Goal: Task Accomplishment & Management: Complete application form

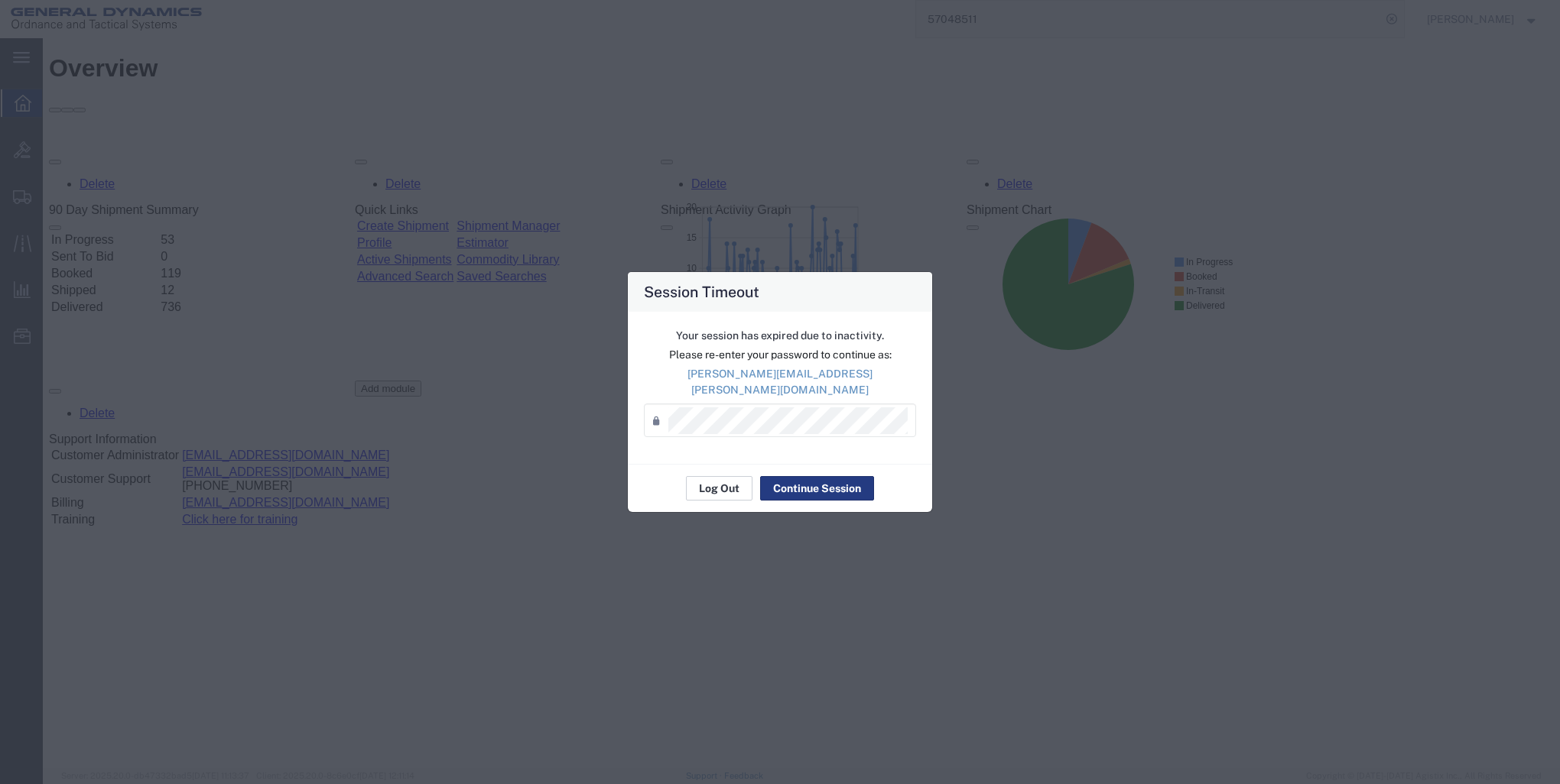
click at [727, 481] on button "Log Out" at bounding box center [719, 488] width 66 height 24
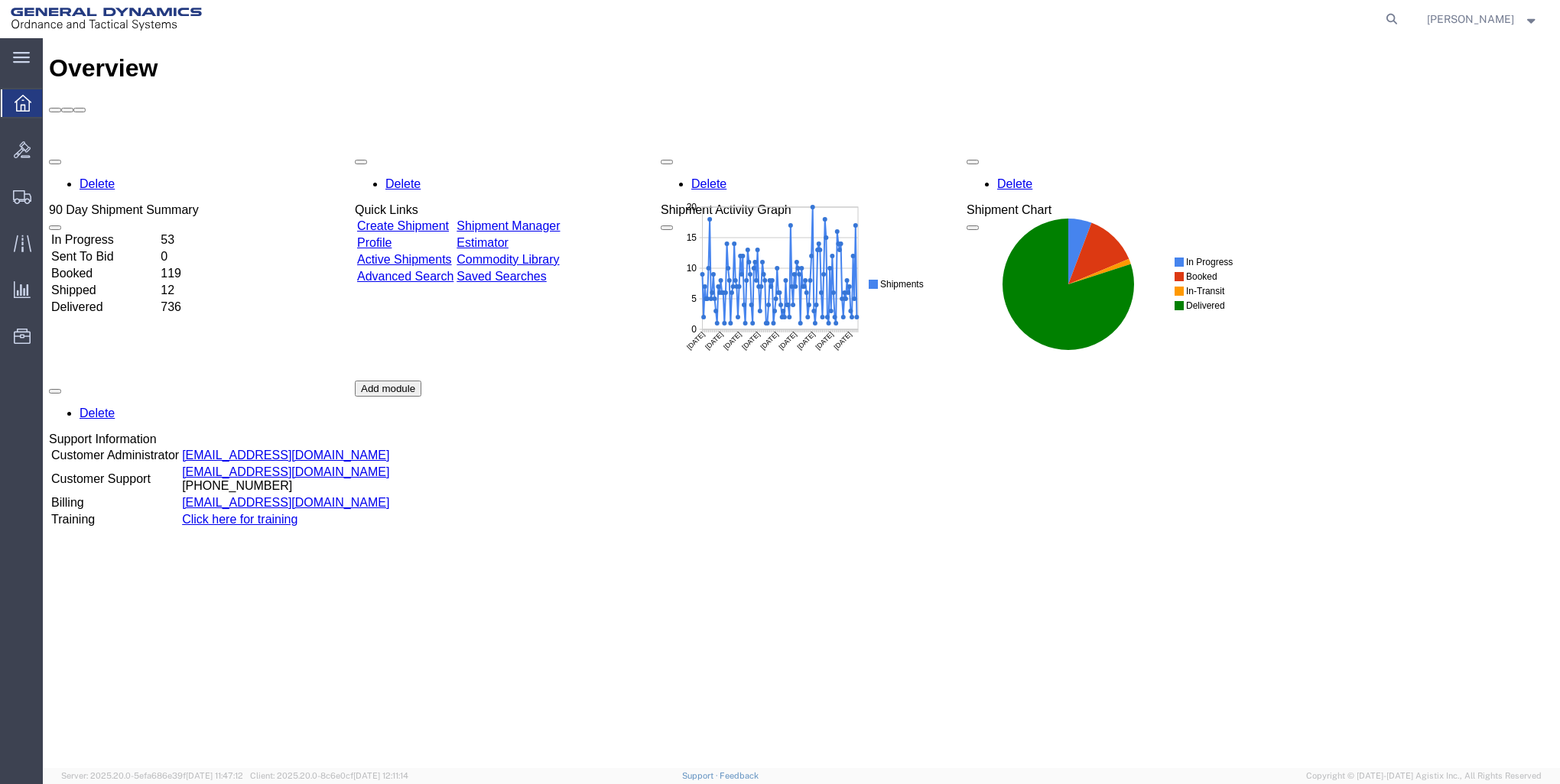
click at [449, 219] on link "Create Shipment" at bounding box center [403, 225] width 92 height 13
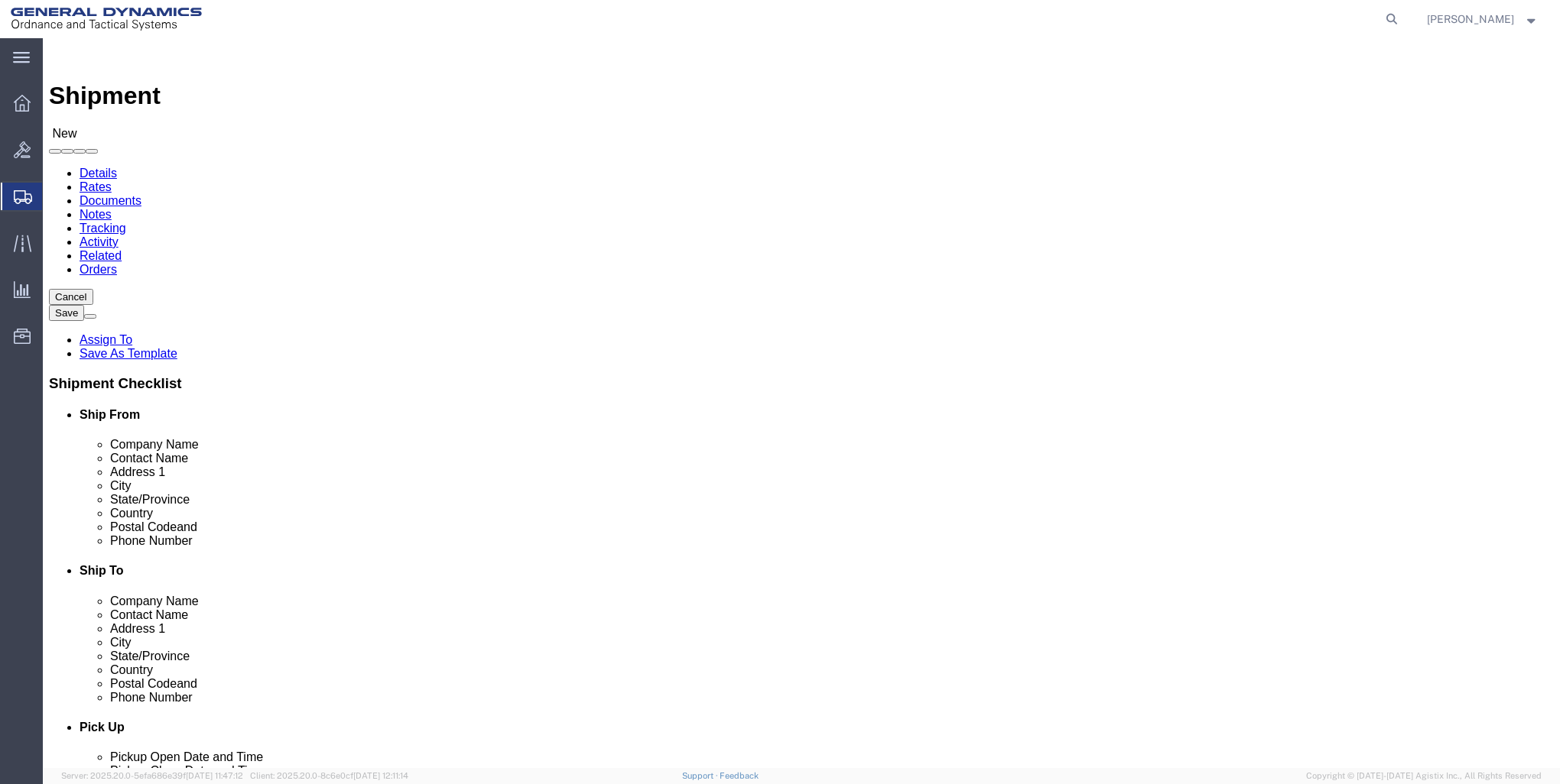
select select
click input "text"
type input "GD-OTS RED LIO"
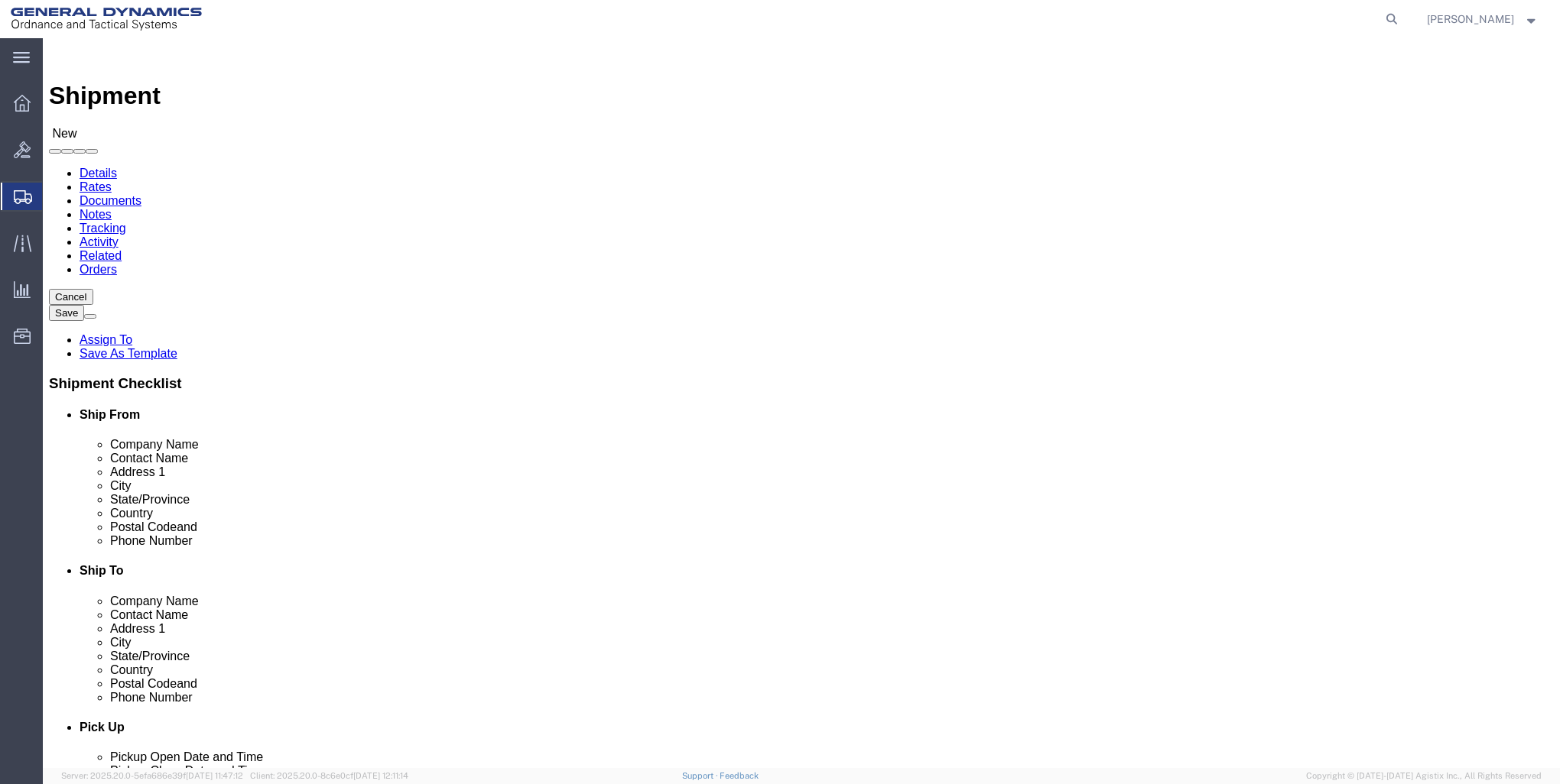
click p "- GD-OTS Red Lion - (Sharon Dinterman) 200 East High Street, RED LION, PA, 1735…"
select select
type input "GD-OTS Red Lion"
type input "Sharon Dinterman"
type input "200 East High Street"
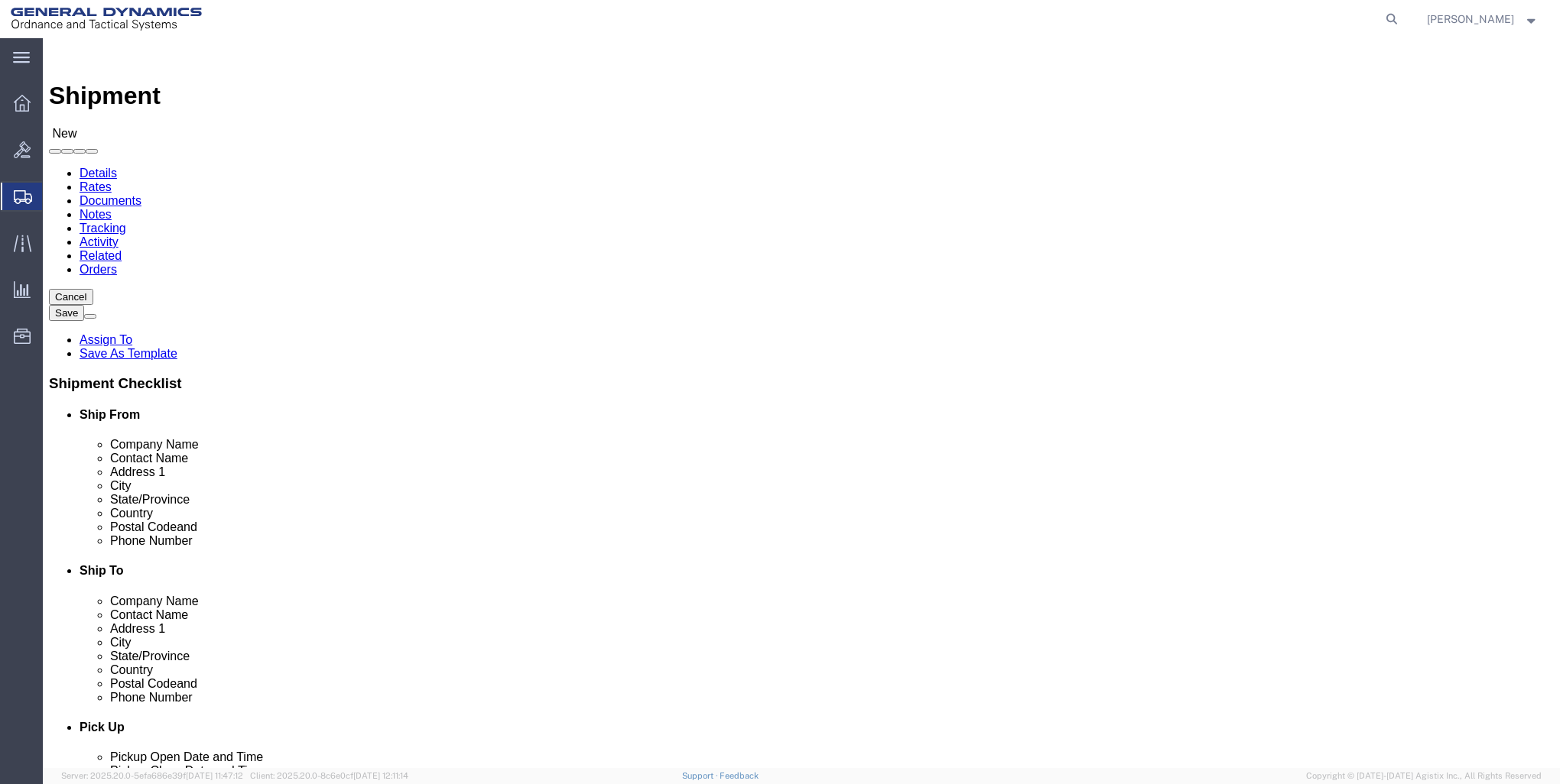
type input "RED LION"
type input "17356"
type input "717-246-8256"
type input "sharon.dinterman@gd-ots.com"
checkbox input "true"
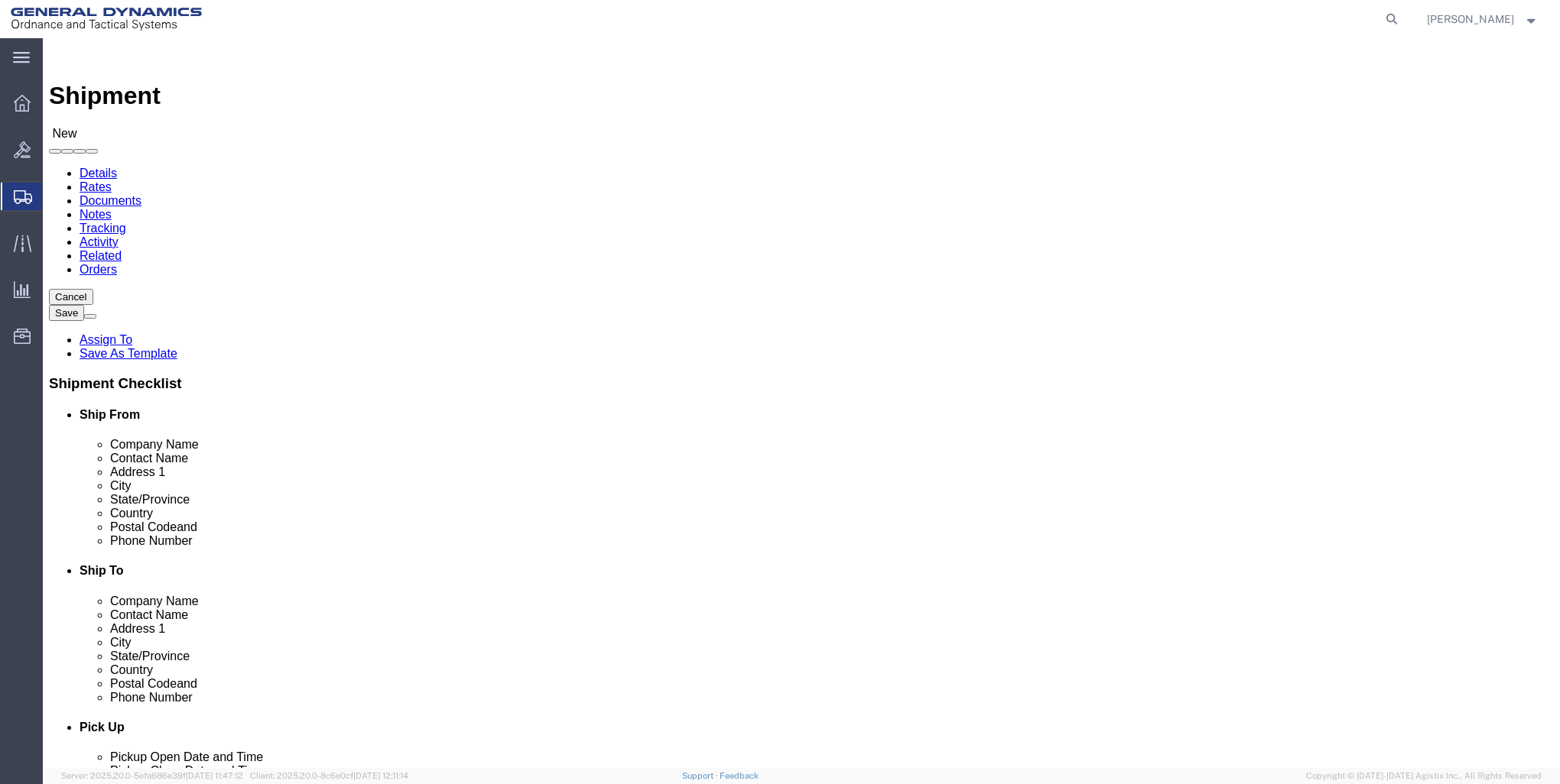
select select "PA"
type input "GD-OTS Red Lion"
click input "text"
type input "PARAMOUNT"
click p "- PARAMOUNT METAL FINISHING - (RECEIVING) 1515 WEST ELIZABETH AVENUE, LINDEN, N…"
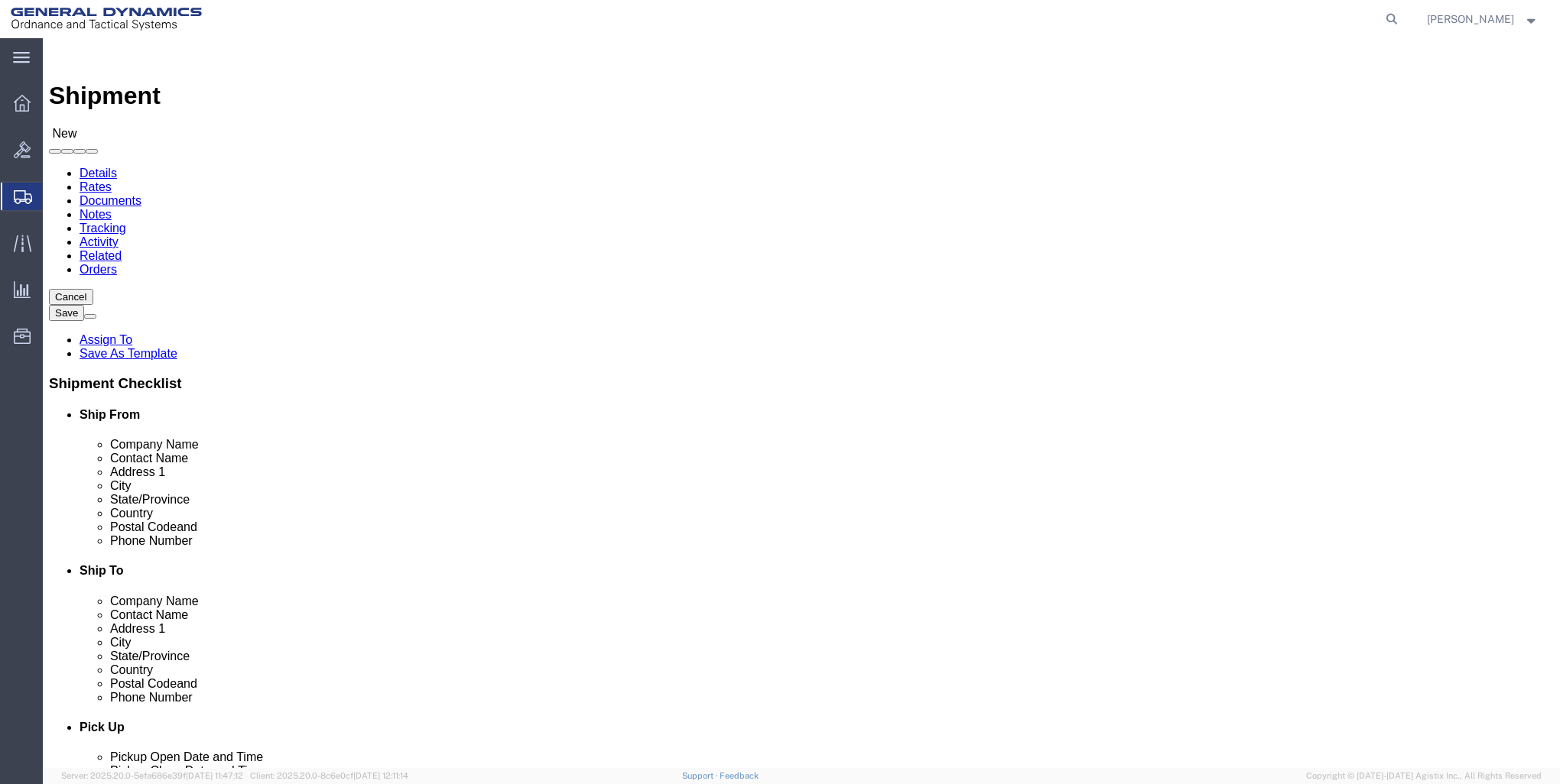
select select
type input "PARAMOUNT METAL FINISHING"
type input "RECEIVING"
type input "1515 WEST ELIZABETH AVENUE"
type input "LINDEN"
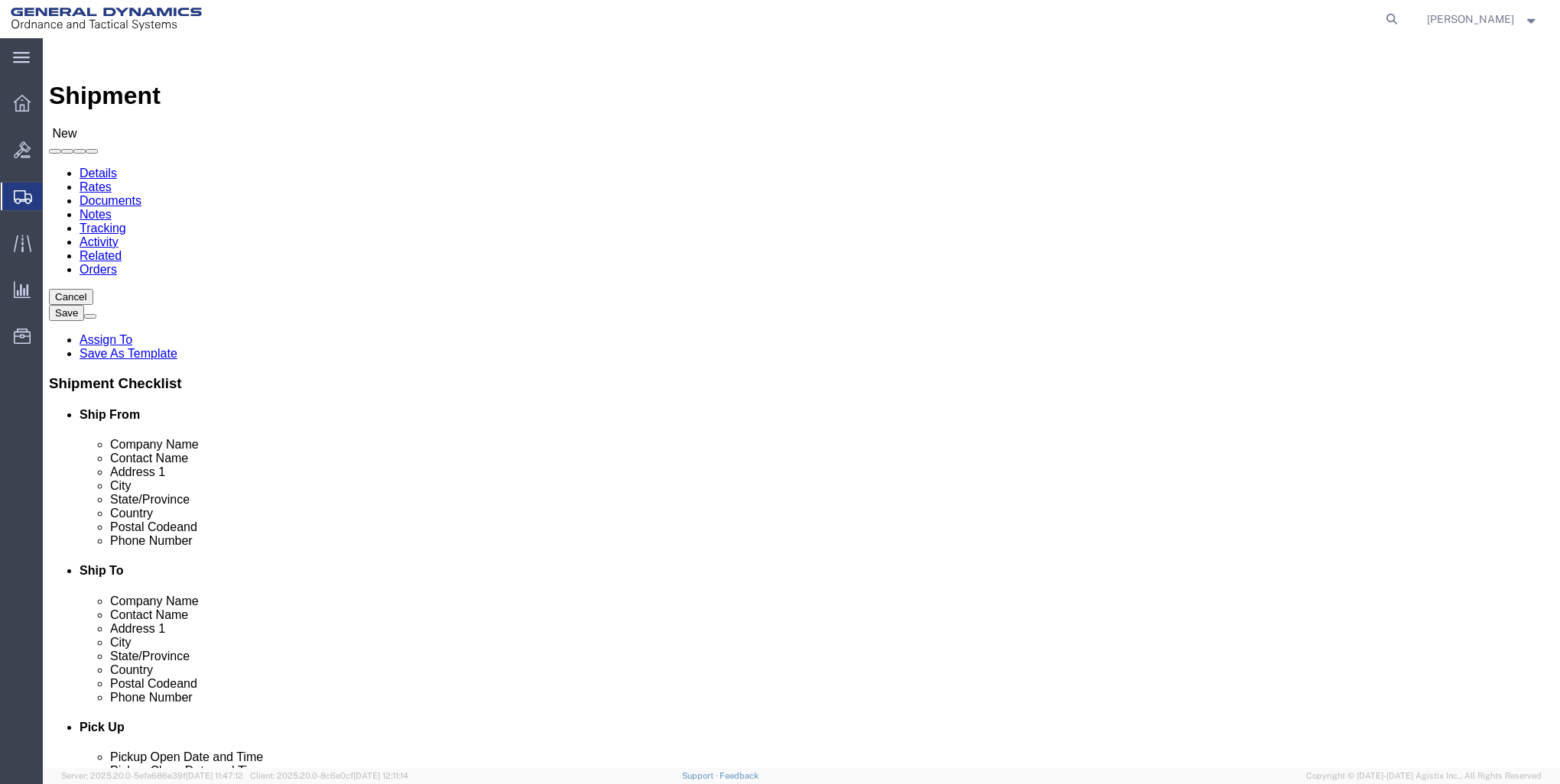
type input "07036"
type input "908-862-0772"
select select "NJ"
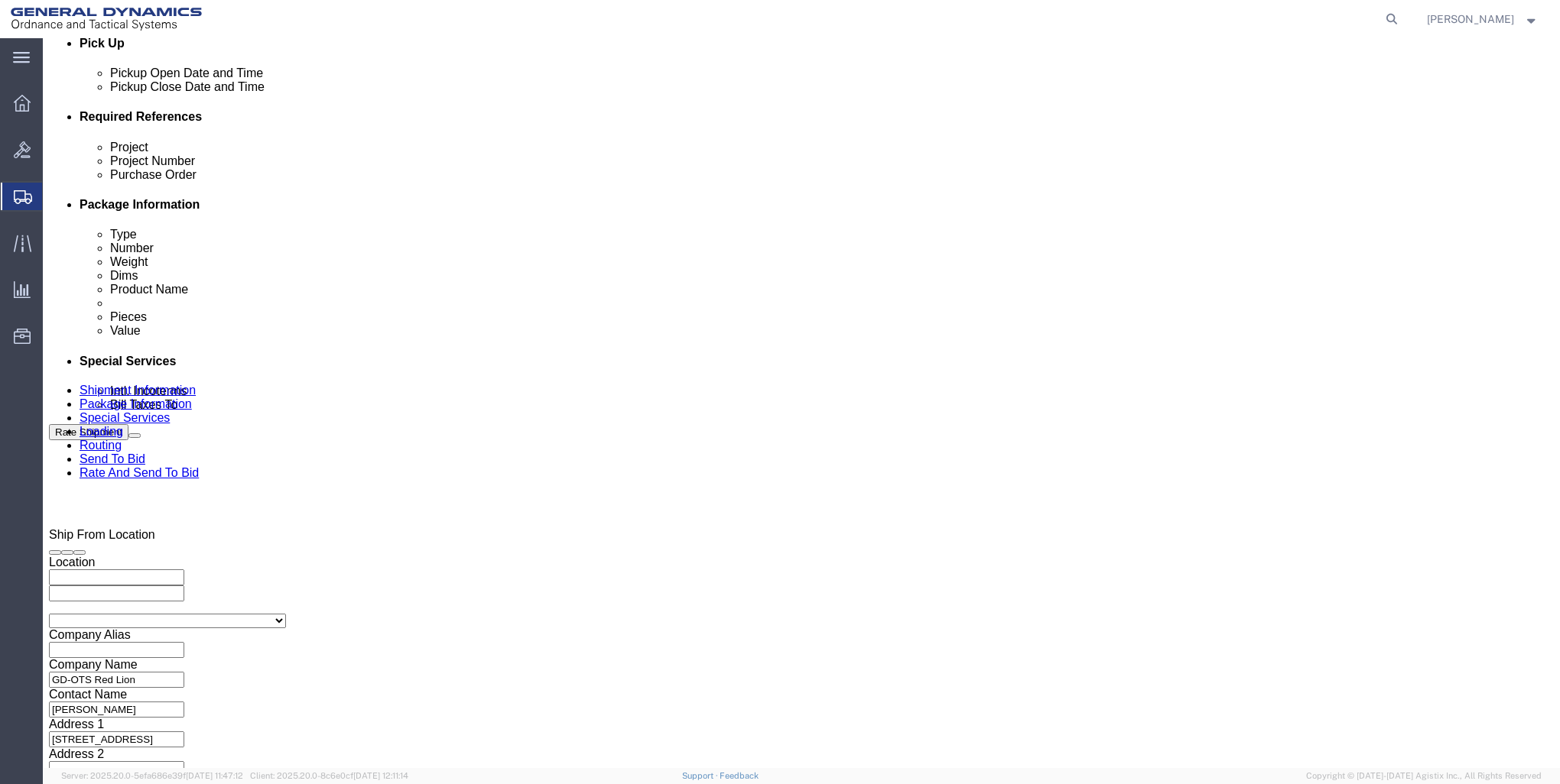
scroll to position [764, 0]
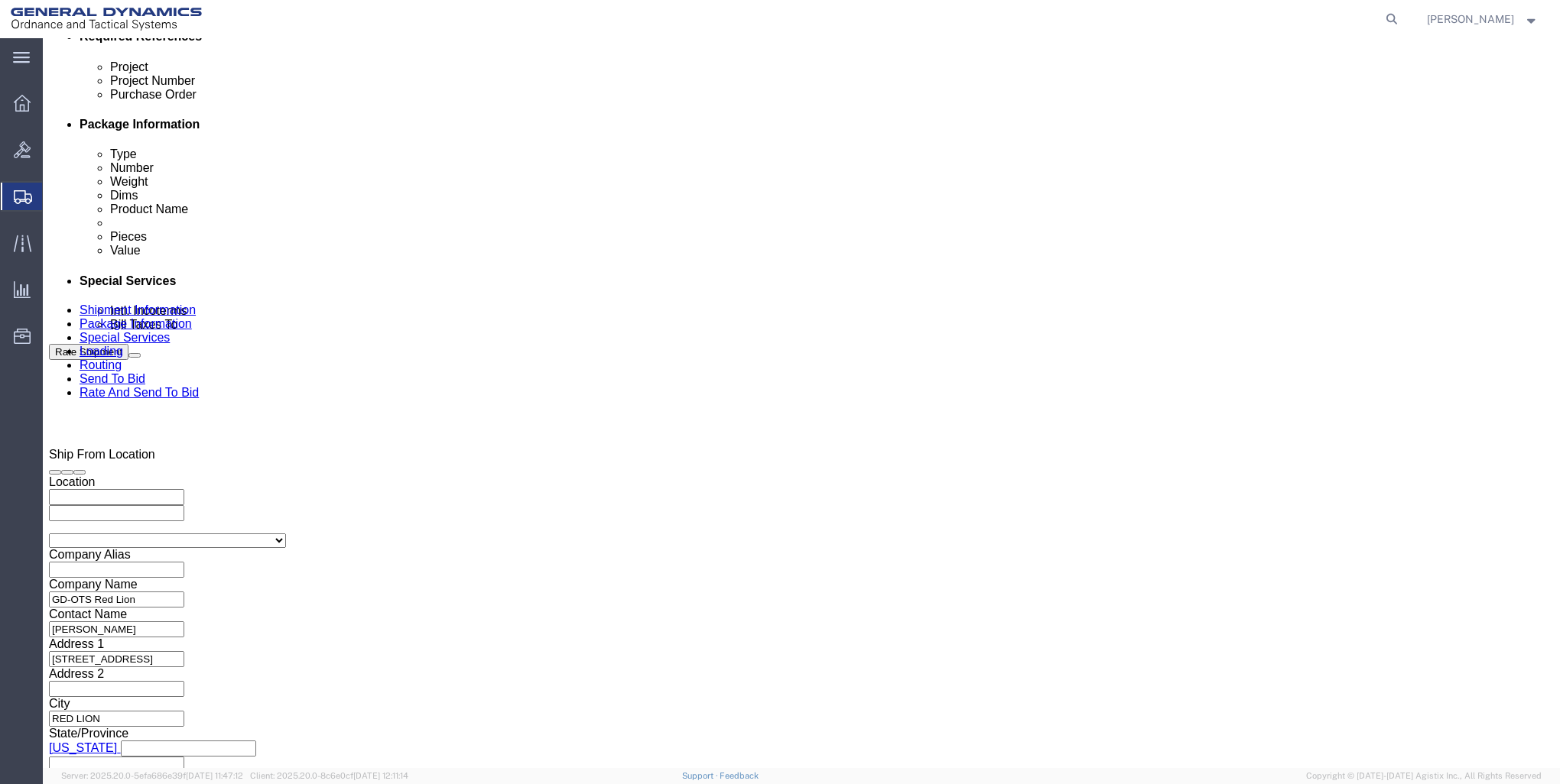
type input "PARAMOUNT METAL FINISHING"
click div "Pickup Start Date Pickup Start Time Pickup Open Date and Time Oct 07 2025 12:00…"
click div "Oct 07 2025 12:00 AM"
click button "Apply"
click div "Oct 07 2025 4:00 PM"
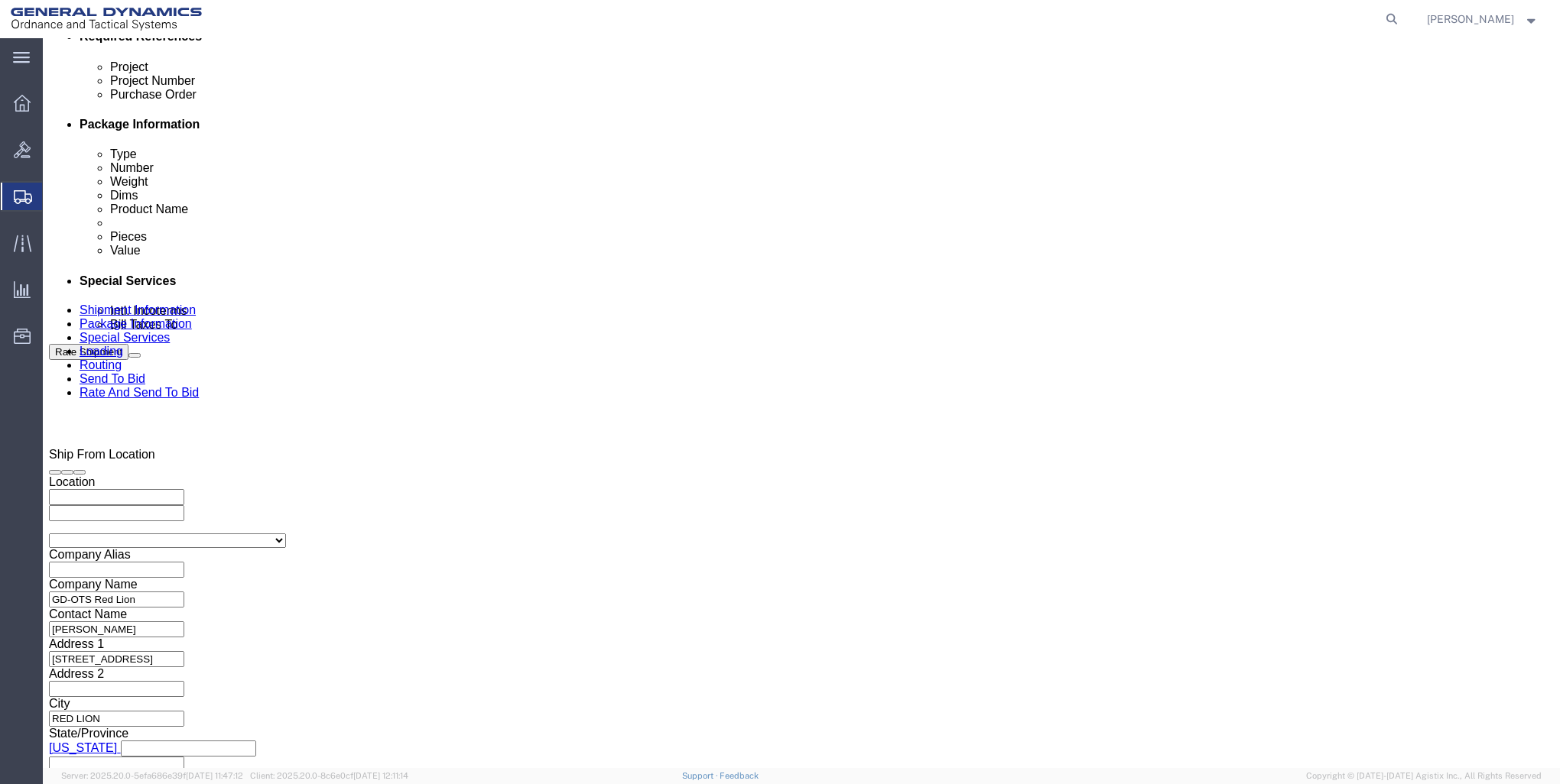
type input "5:00 PM"
click button "Apply"
click div "Oct 07 2025 6:00 PM"
type input "7:00 PM"
click button "Apply"
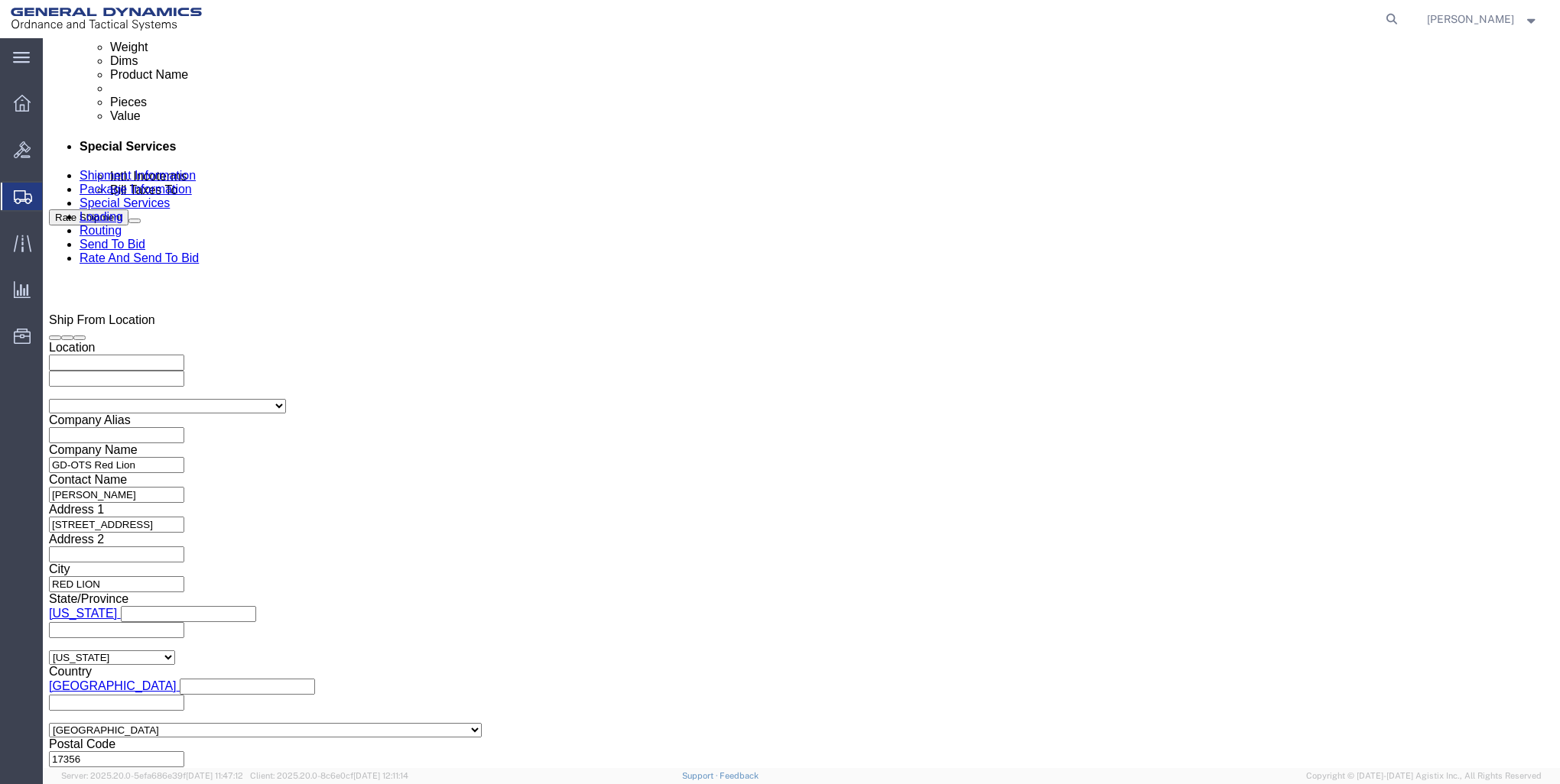
scroll to position [902, 0]
click input "text"
click input "30100"
type input "30100301"
click input "text"
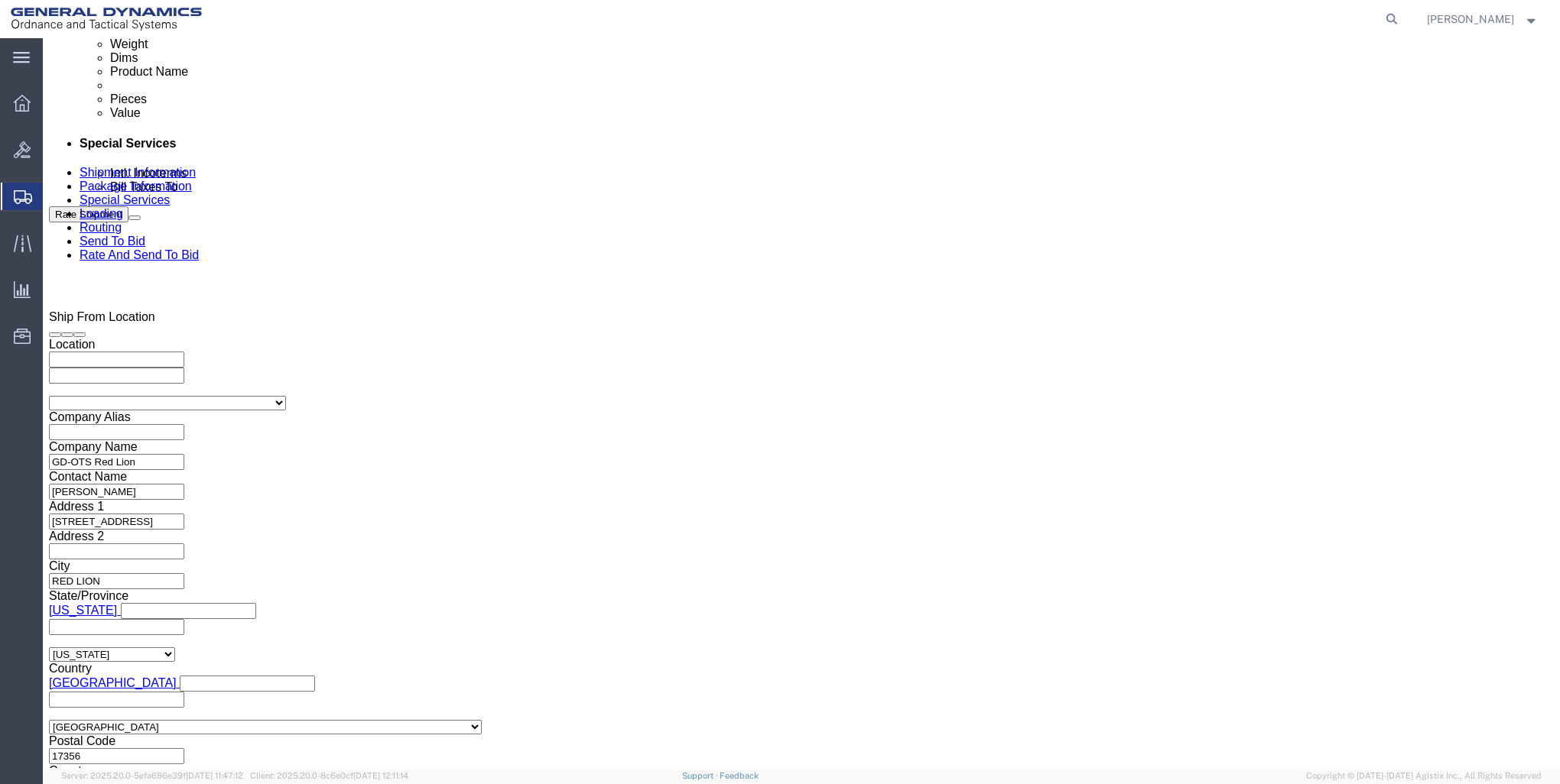
type input "9000"
click input "text"
type input "53322"
click button "Continue"
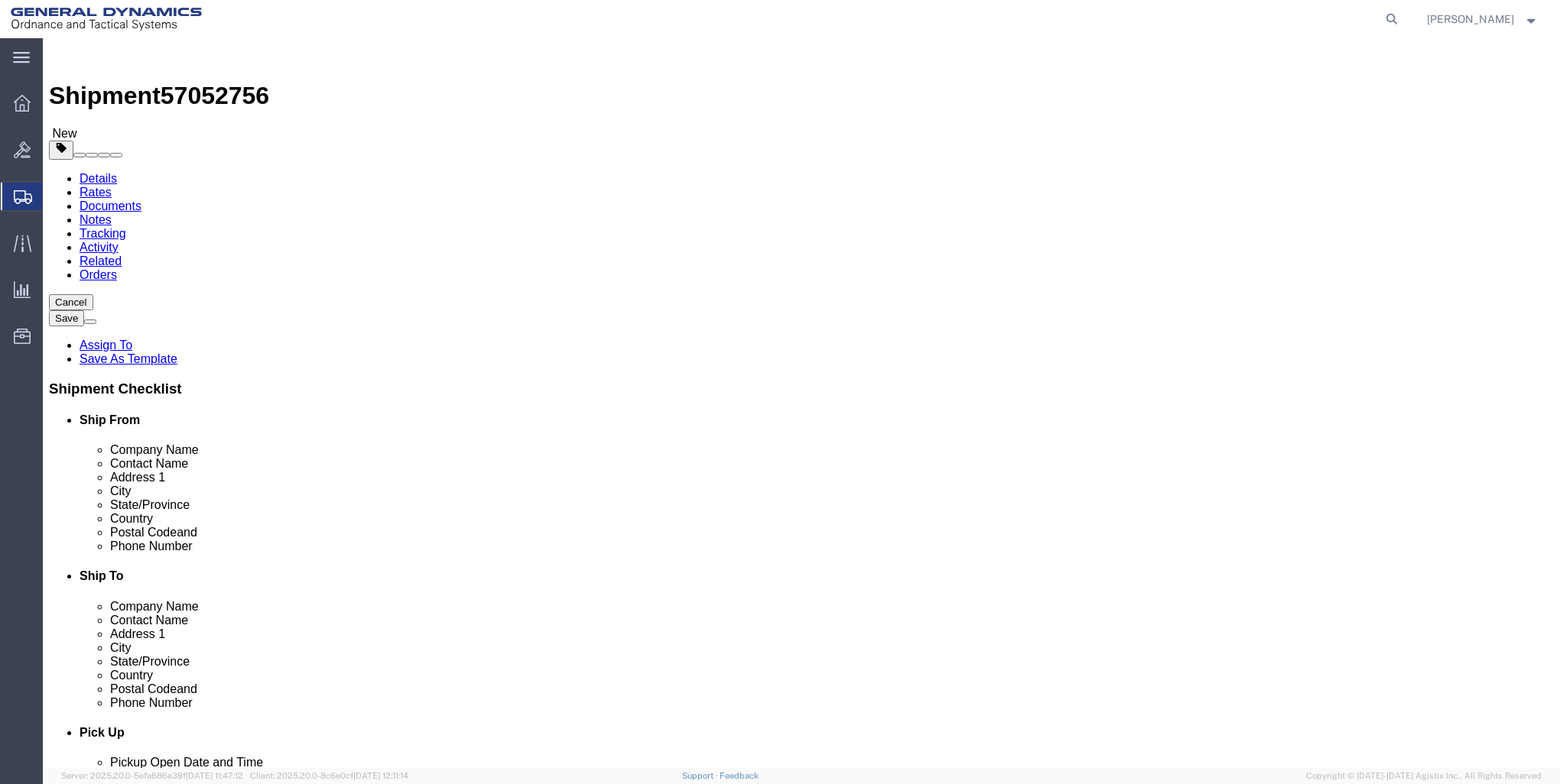
click select "Select Bale(s) Basket(s) Bolt(s) Bottle(s) Buckets Bulk Bundle(s) Can(s) Cardbo…"
select select "CRAT"
click select "Select Bale(s) Basket(s) Bolt(s) Bottle(s) Buckets Bulk Bundle(s) Can(s) Cardbo…"
click input "1"
type input "17"
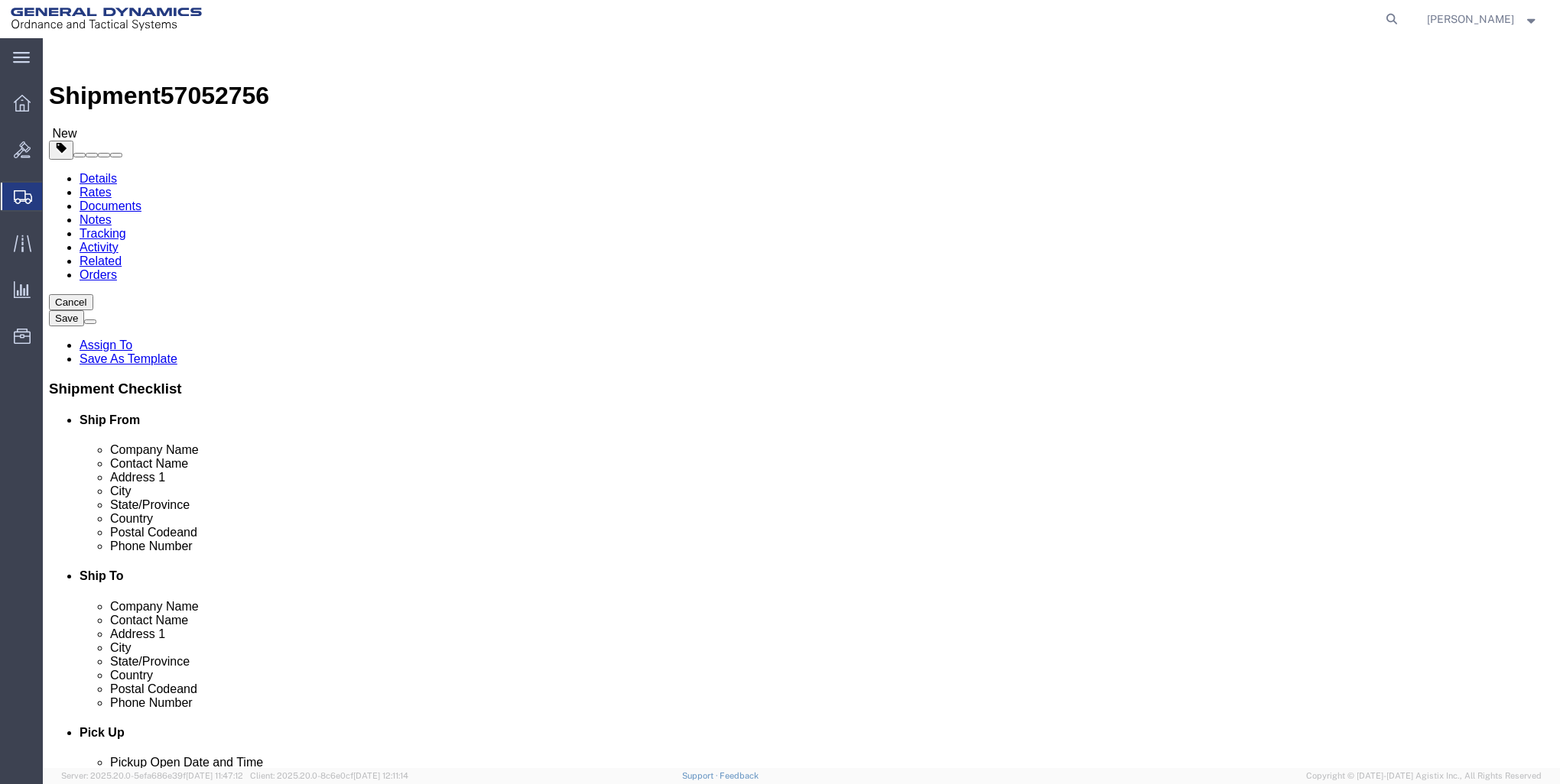
click input "text"
type input "48"
type input "53"
type input "27"
click input "0.00"
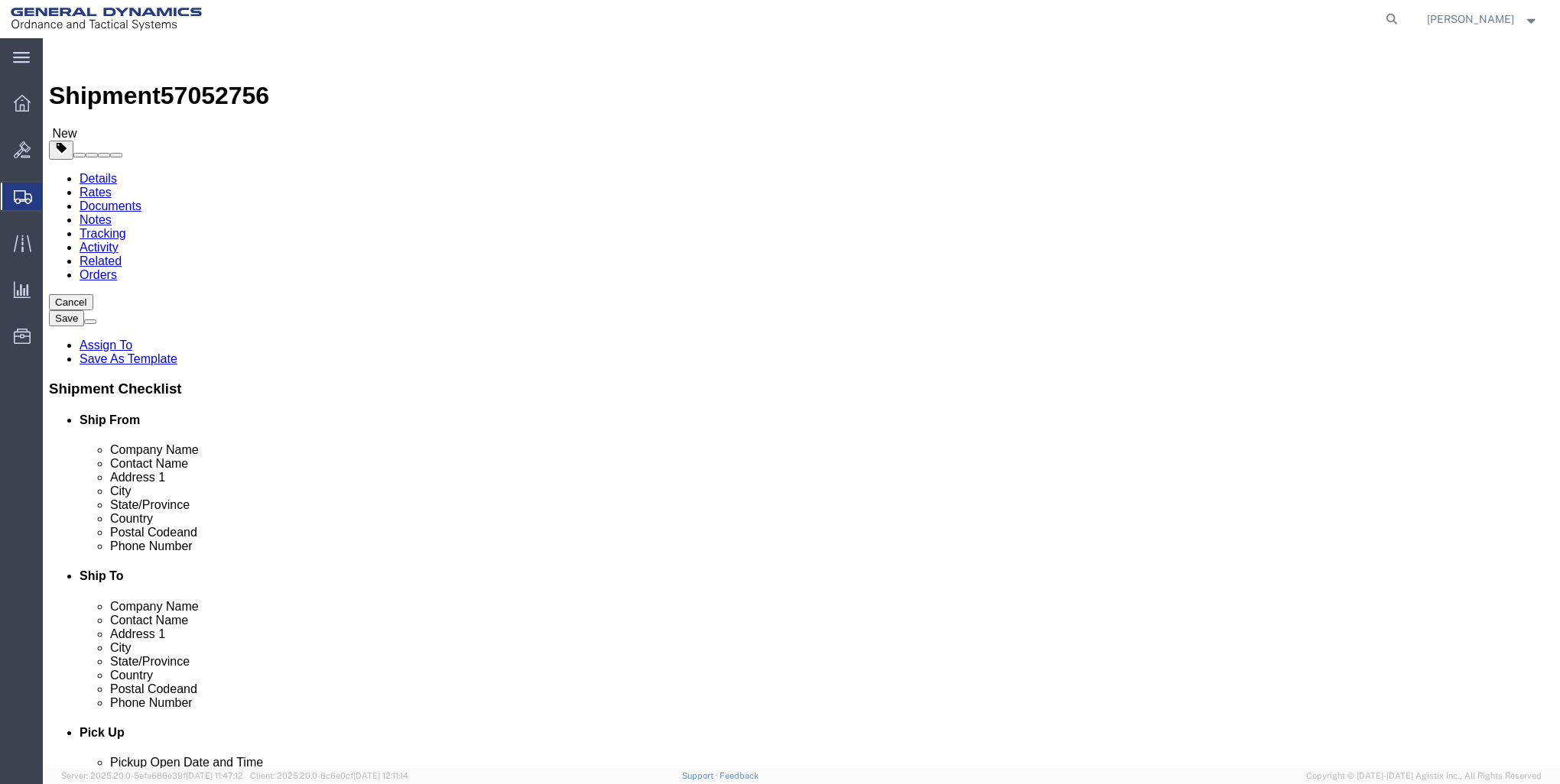
type input "0"
type input "12155"
click link "Add Content"
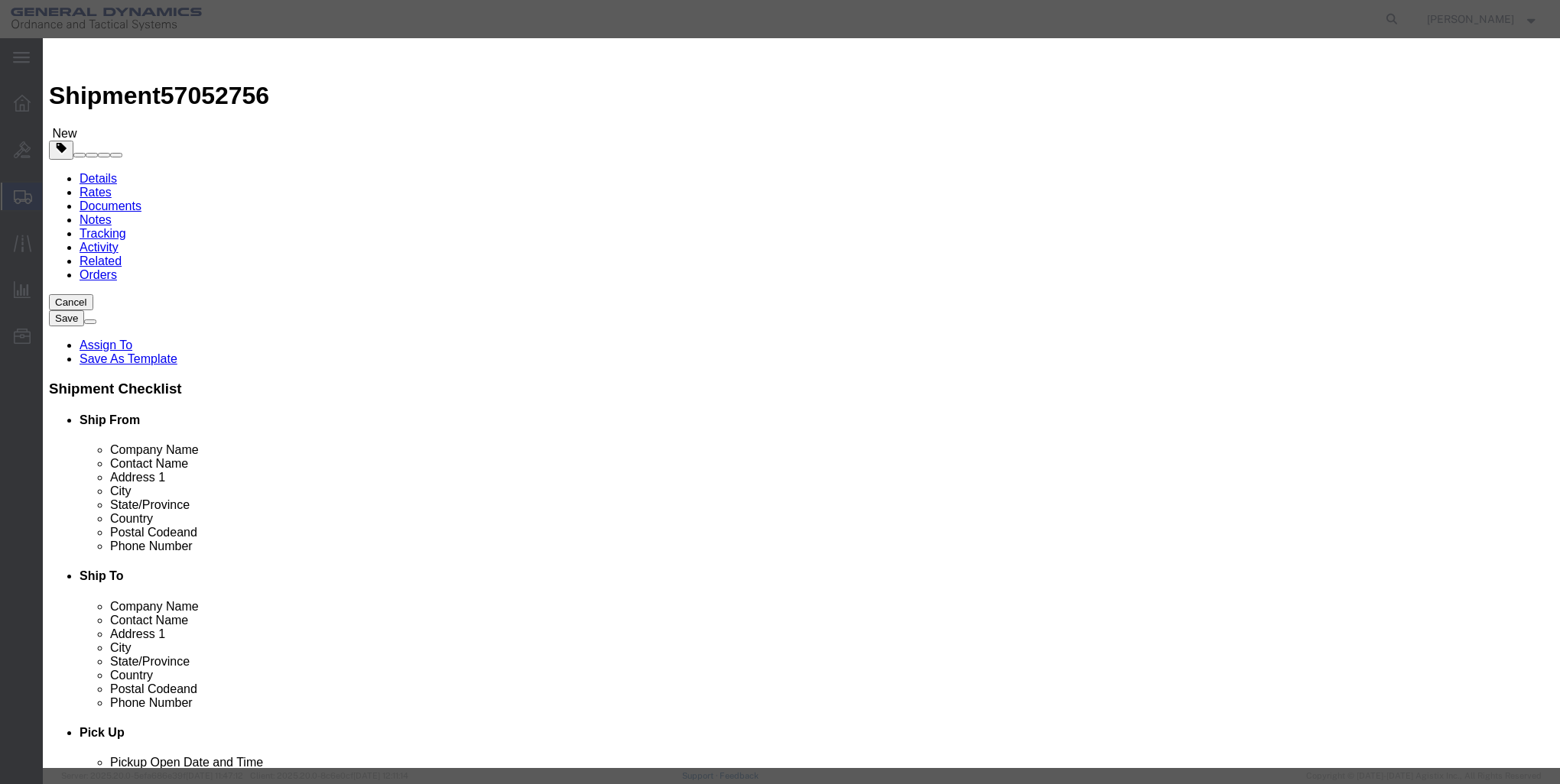
click input "text"
type input "M1002 NOSE"
click input "0"
type input "1213"
click input "text"
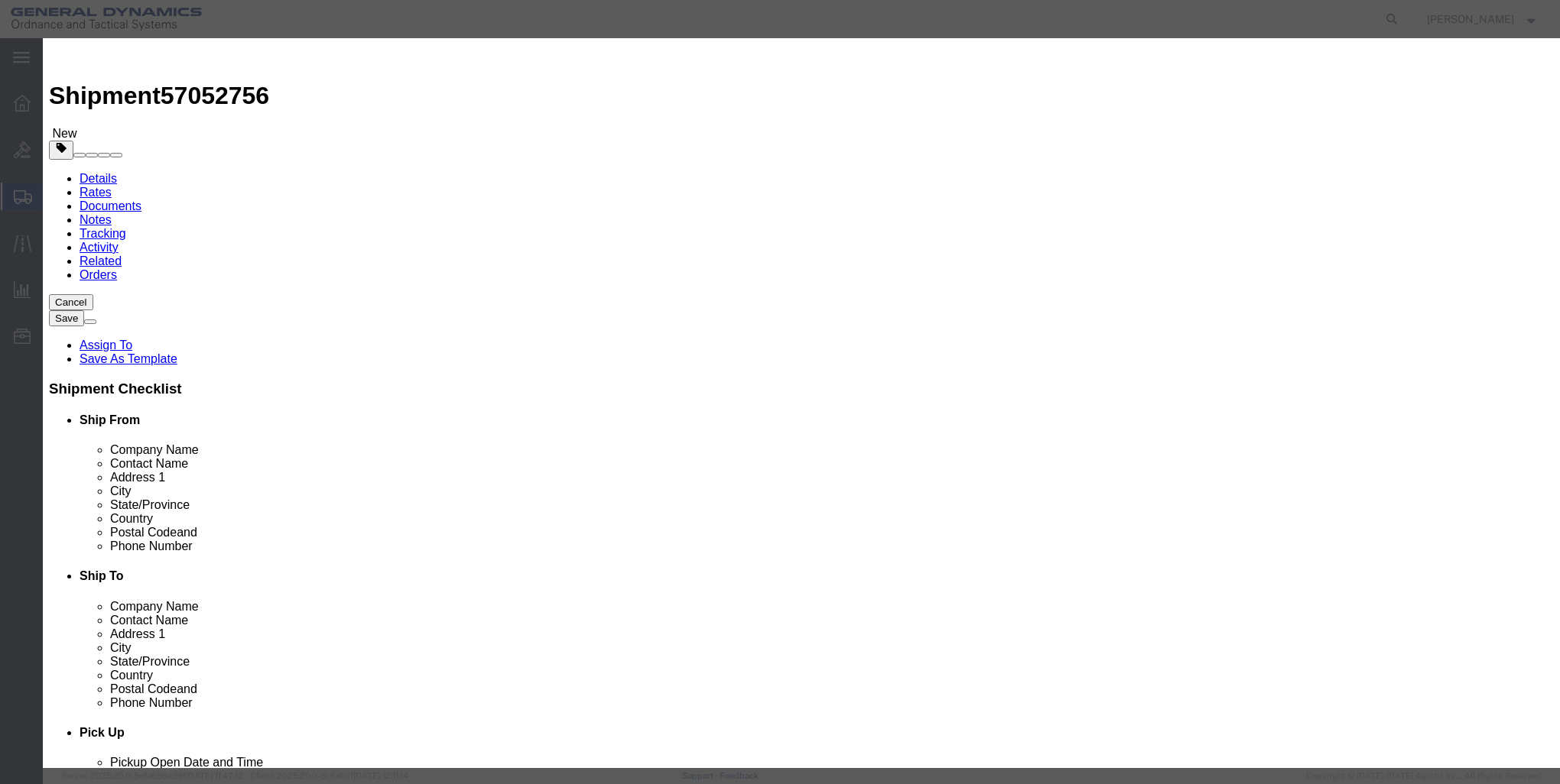
type input "1"
click select "Select 50 55 60 65 70 85 92.5 100 125 175 250 300 400"
select select "85"
click select "Select 50 55 60 65 70 85 92.5 100 125 175 250 300 400"
click button "Save & Close"
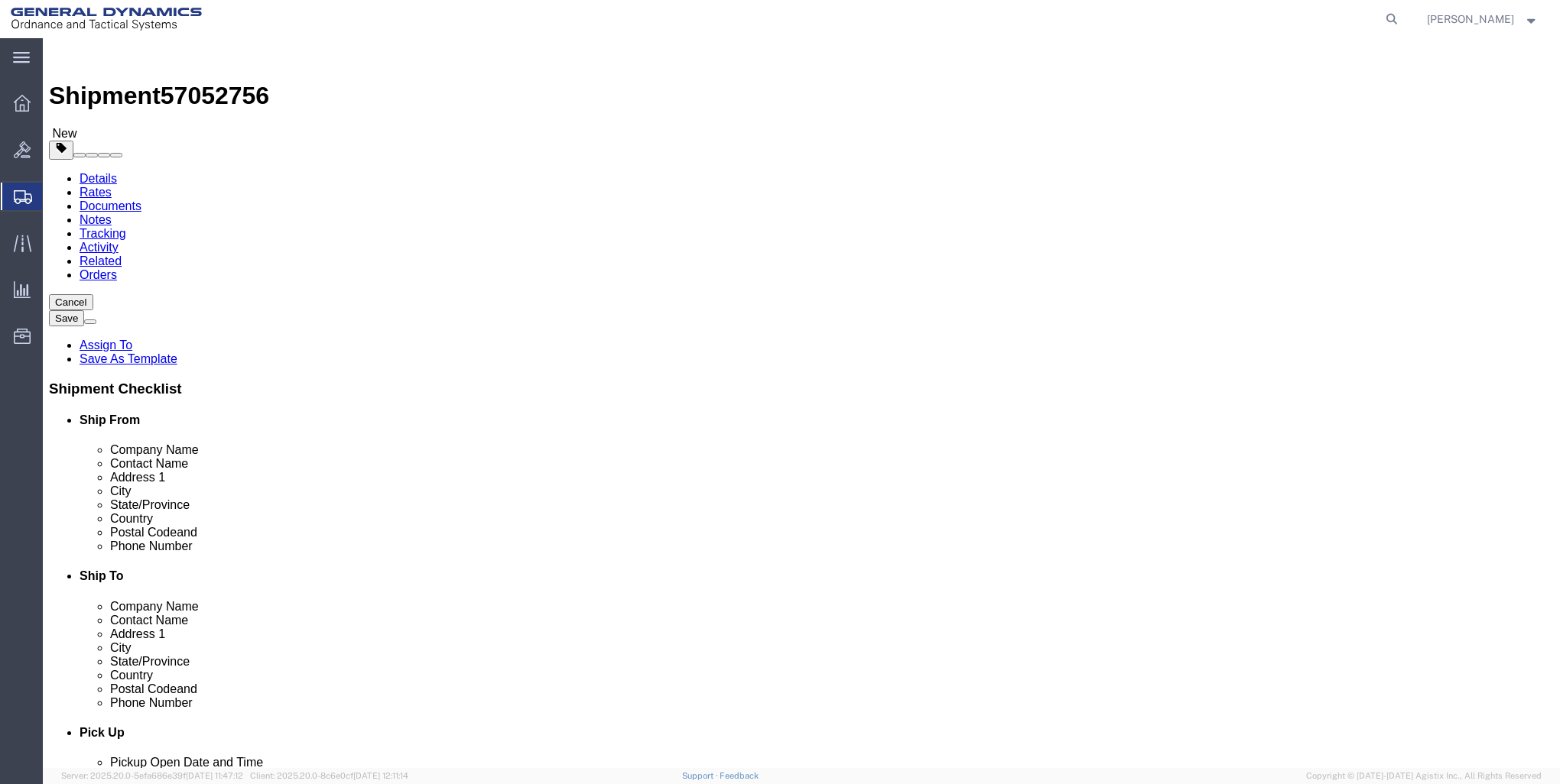
click button "Rate Shipment"
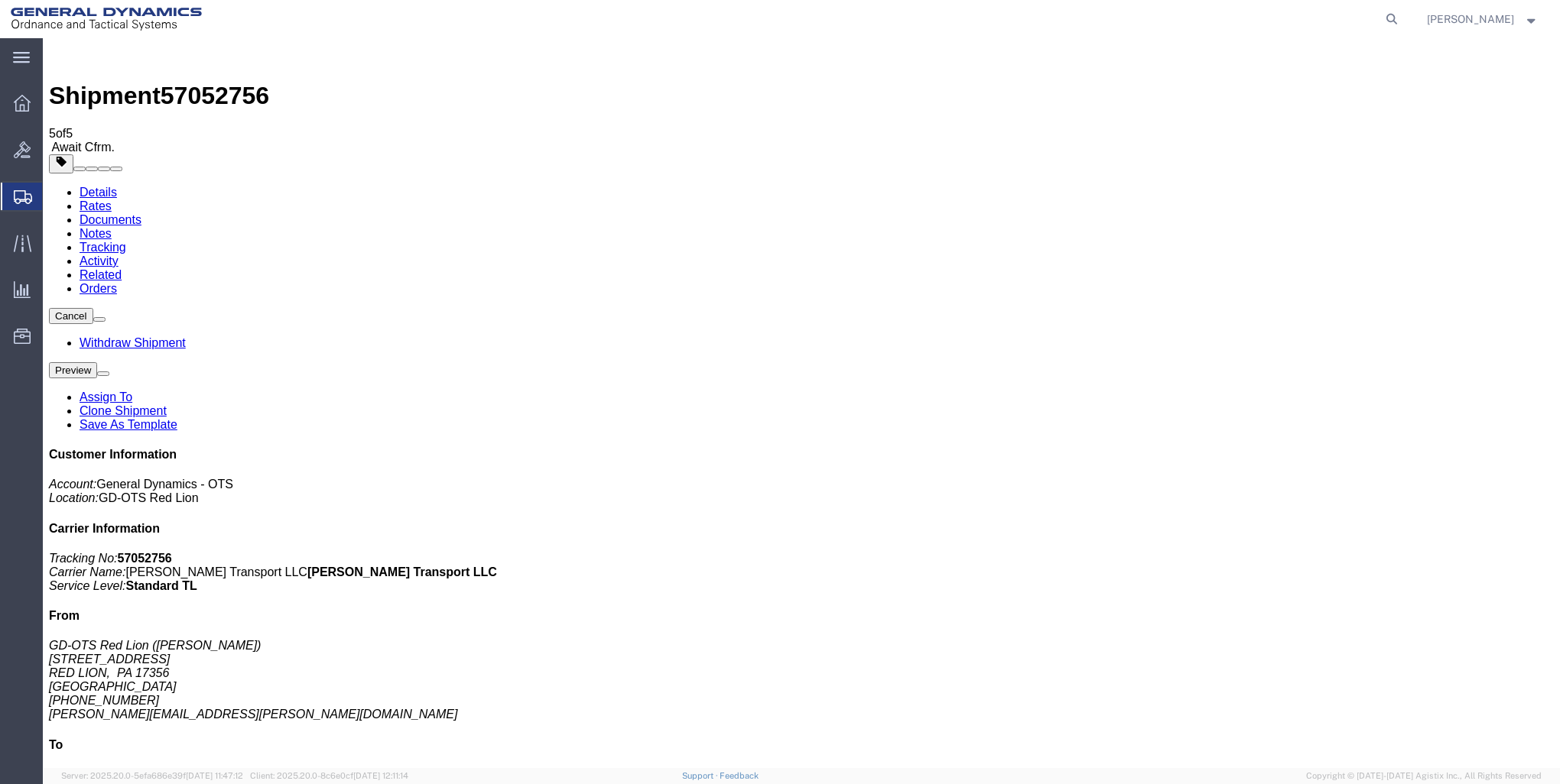
click at [18, 102] on icon at bounding box center [22, 103] width 17 height 17
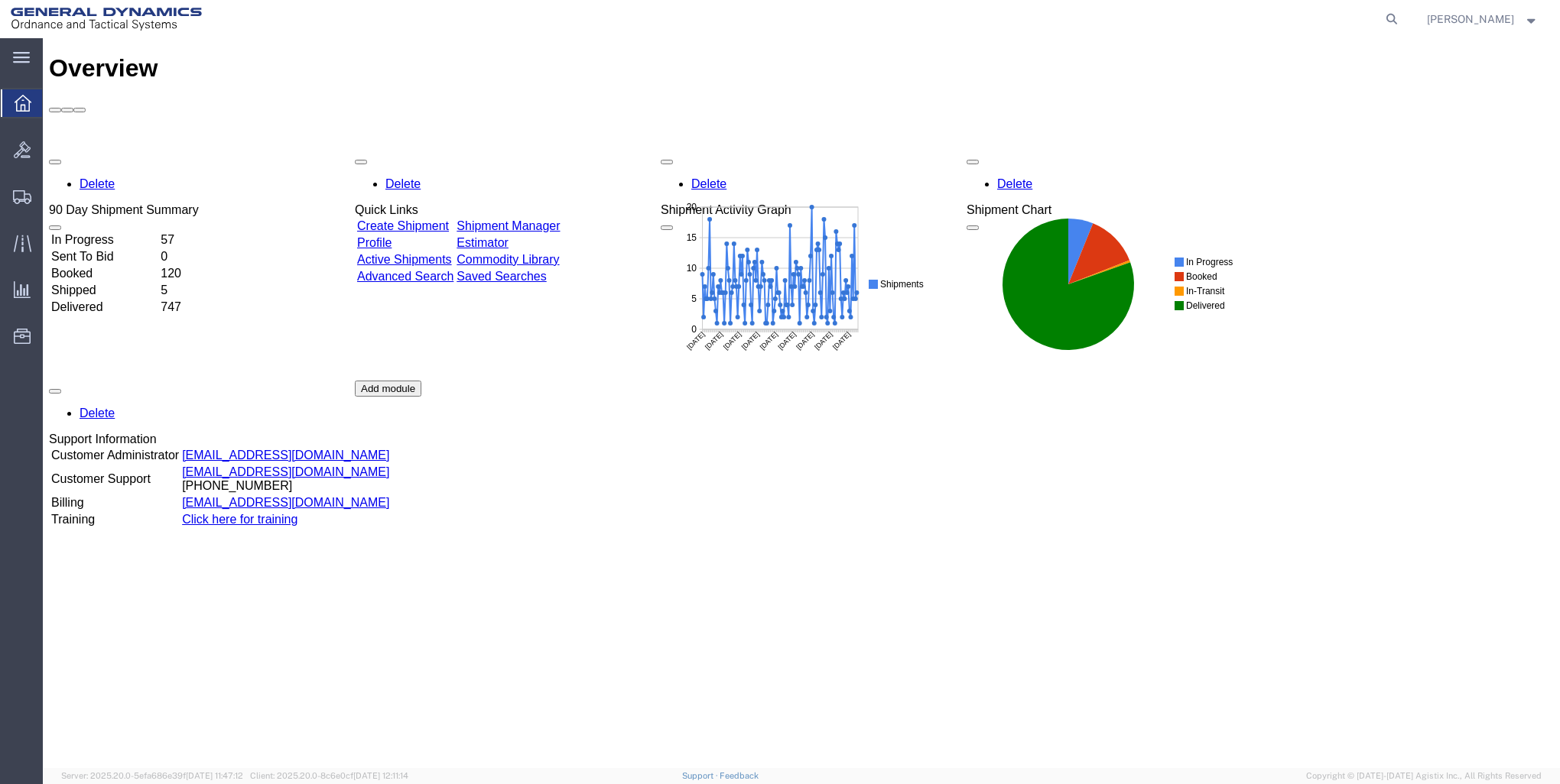
click at [445, 219] on link "Create Shipment" at bounding box center [403, 225] width 92 height 13
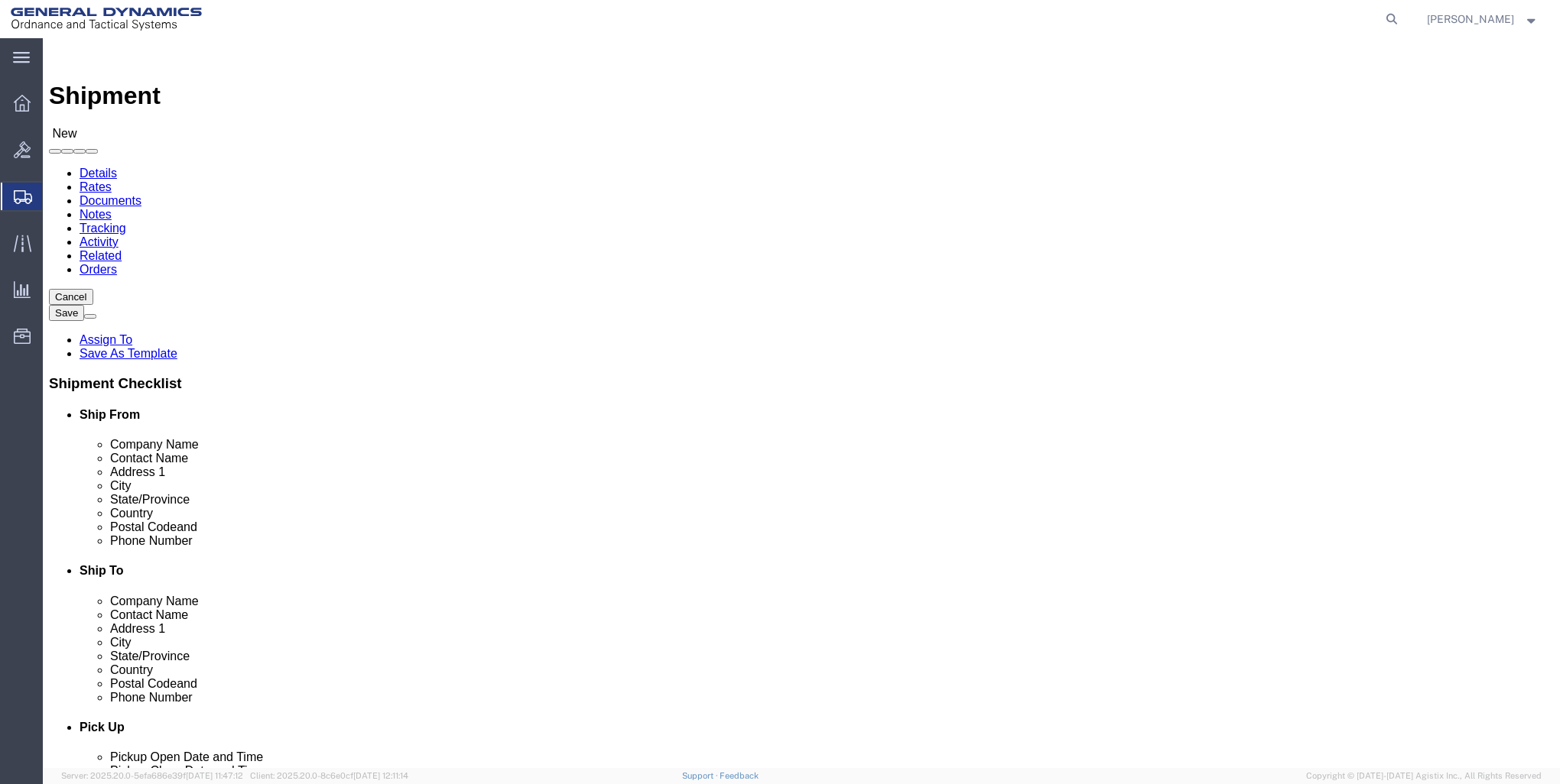
click input "text"
click p "- GD-OTS Red Lion - (Sharon Dinterman) 200 East High Street, RED LION, PA, 1735…"
type input "GD-OTS Red Lion"
type input "Sharon Dinterman"
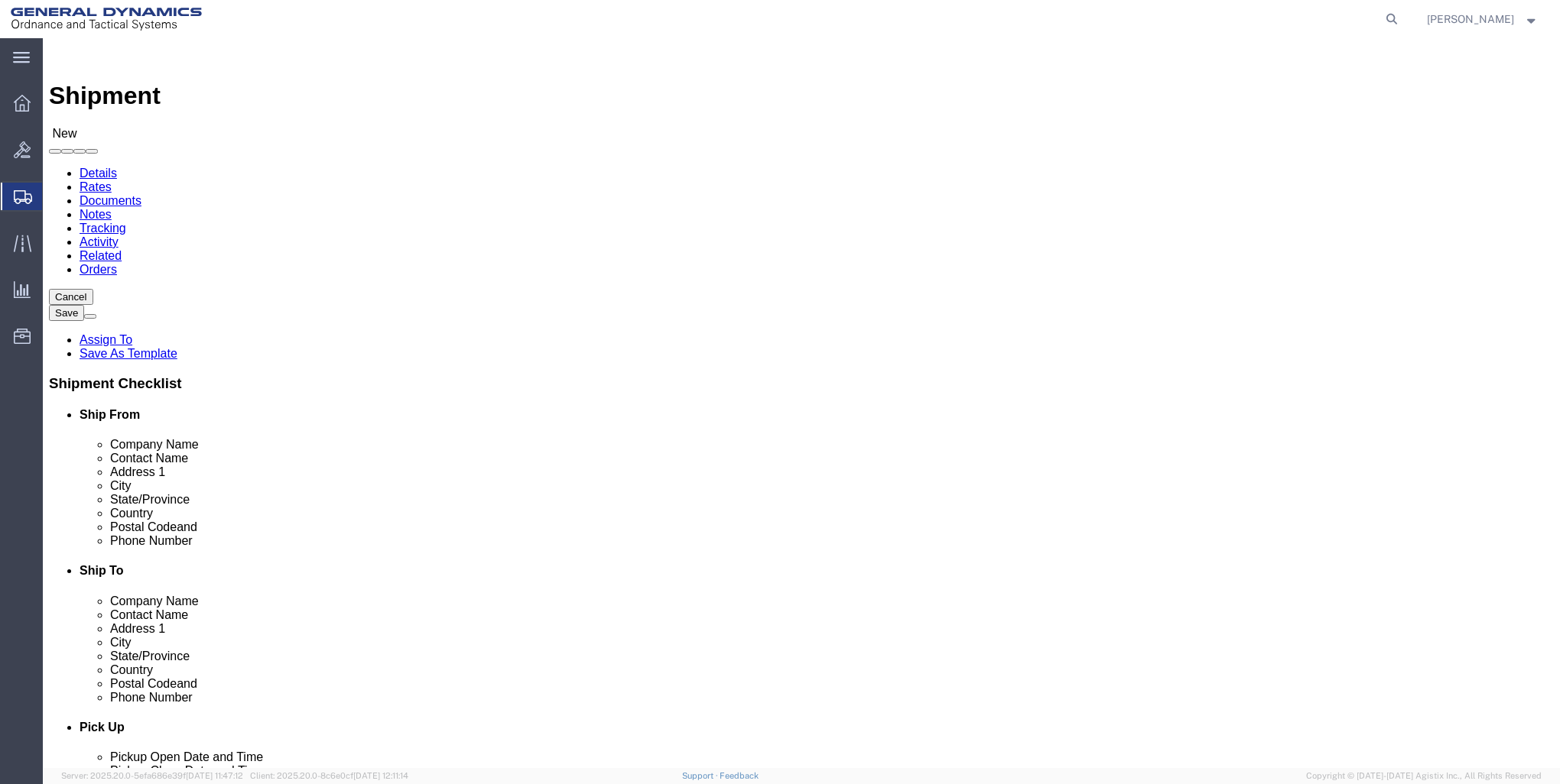
type input "200 East High Street"
type input "RED LION"
type input "17356"
type input "717-246-8256"
type input "sharon.dinterman@gd-ots.com"
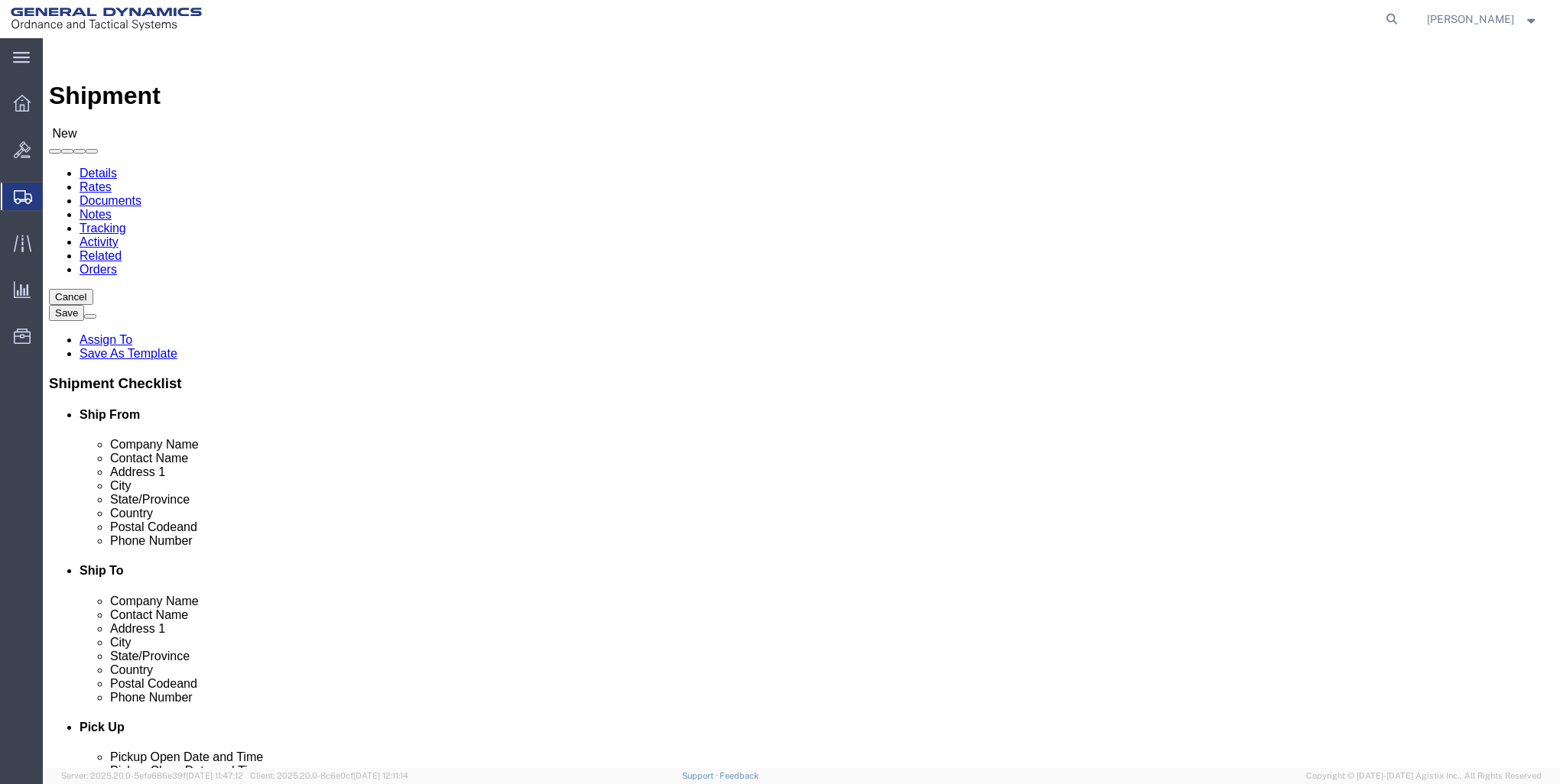
checkbox input "true"
select select "PA"
type input "GD-OTS Red Lion"
click input "text"
type input "AMERICAN ORDNANCE"
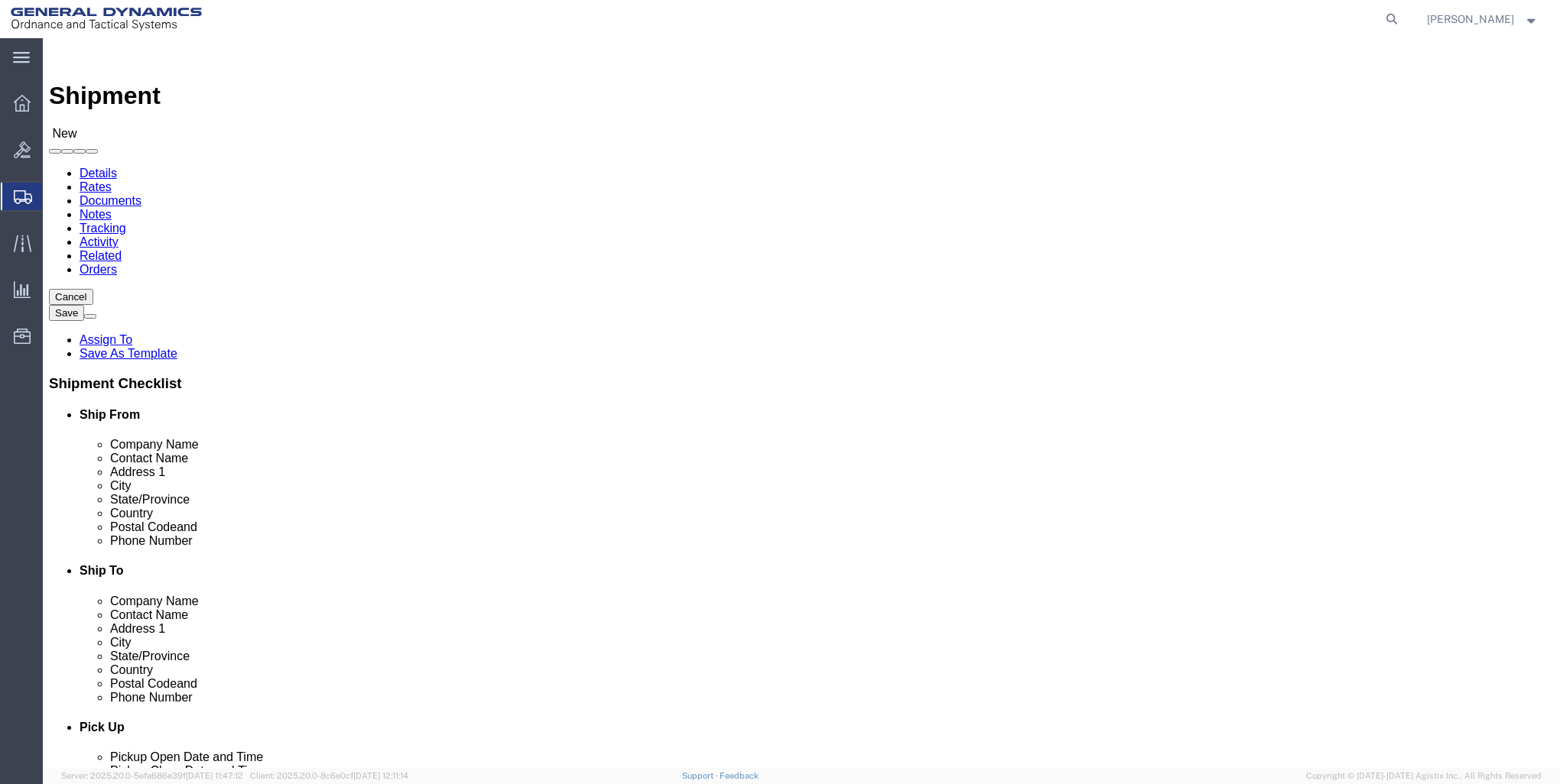
click input "text"
type input "RECEIVING"
click label "City"
click input "text"
type input "15501 DMC HWY 34"
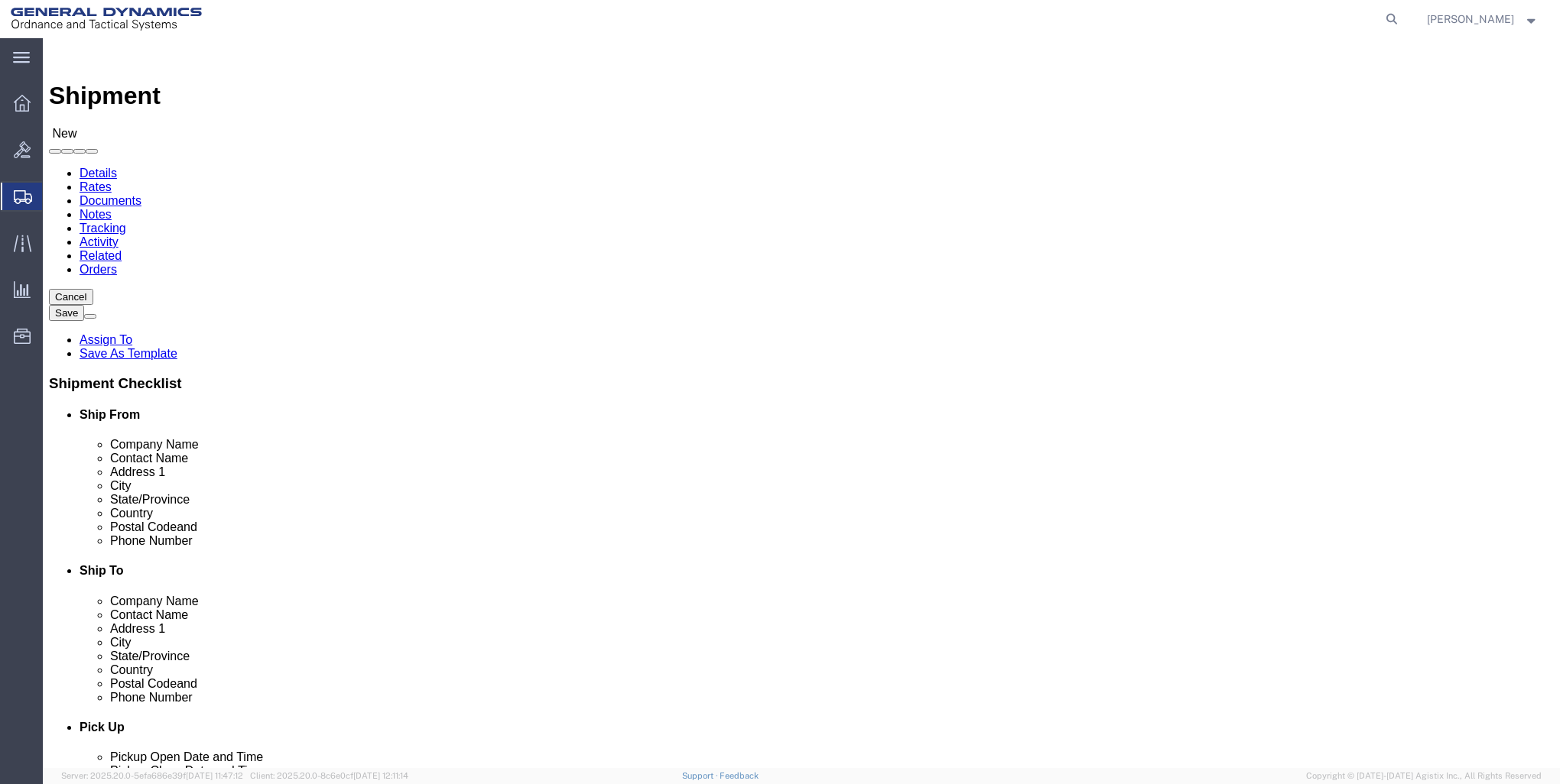
click input "text"
type input "MIDDLETOWN"
click div "Location Select Select My Profile Location GD-OTS Anniston (Commerce) GD-OTS Ca…"
click input "Postal Code"
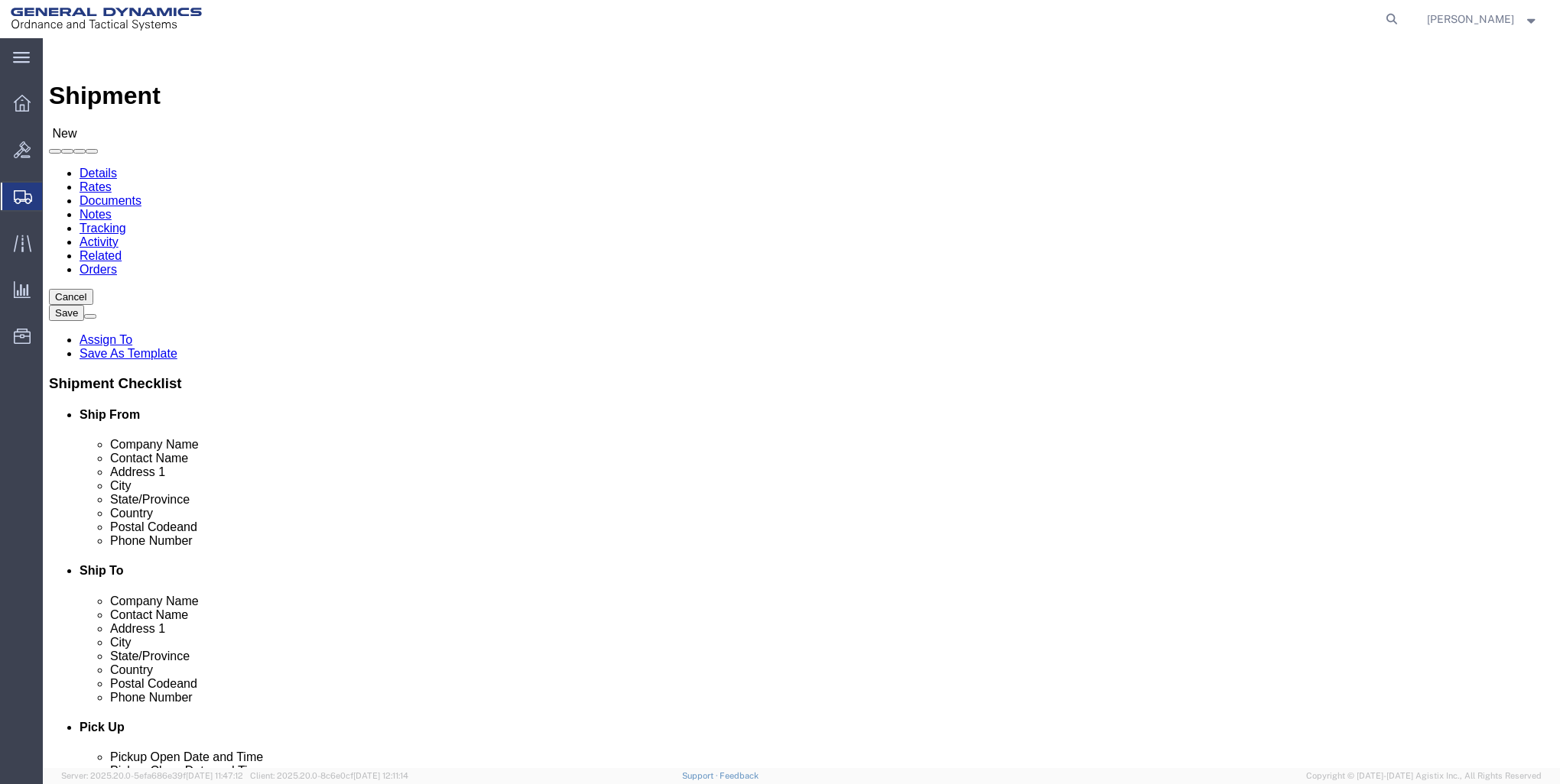
type input "52638"
click input "text"
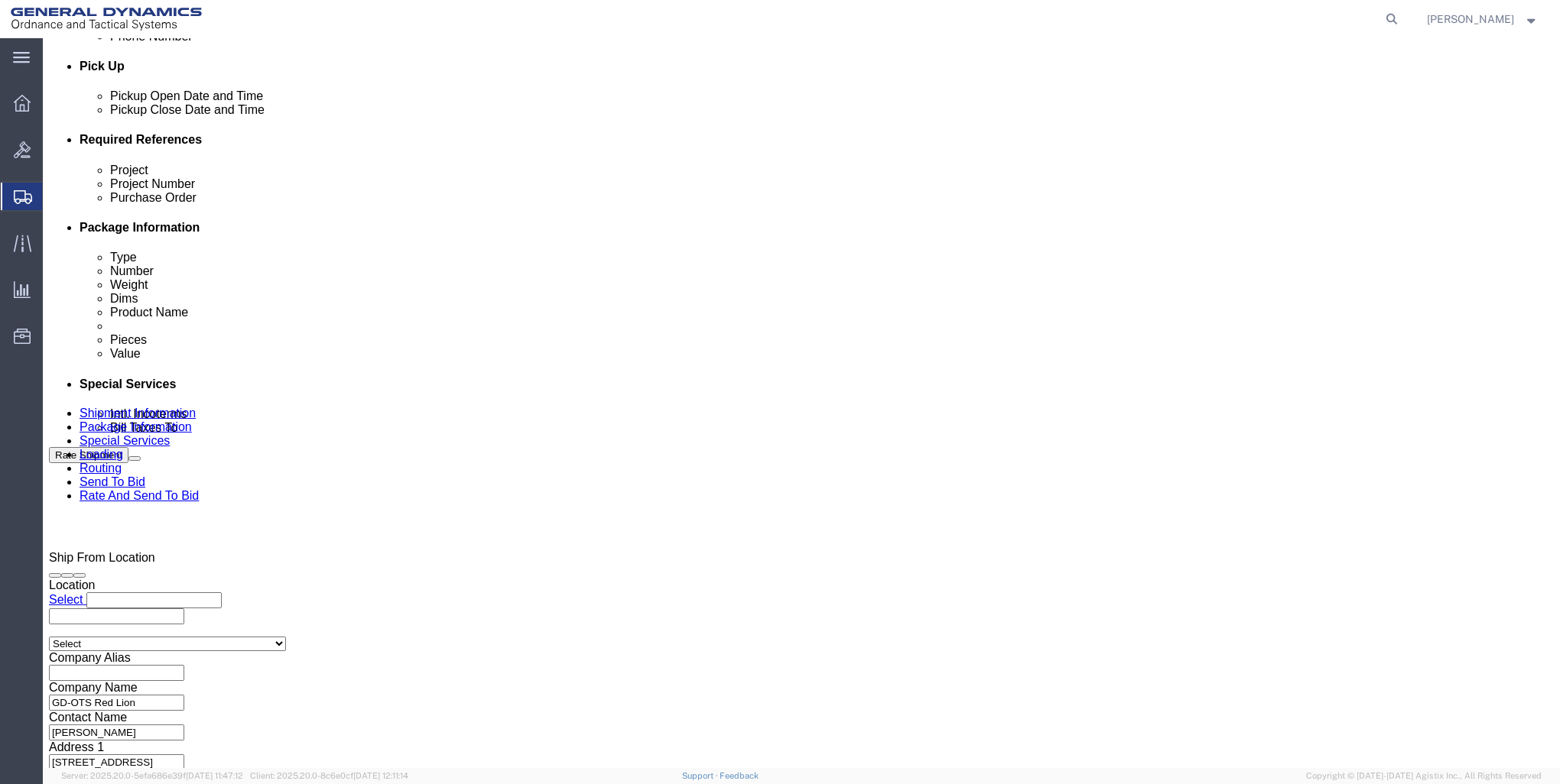
scroll to position [688, 0]
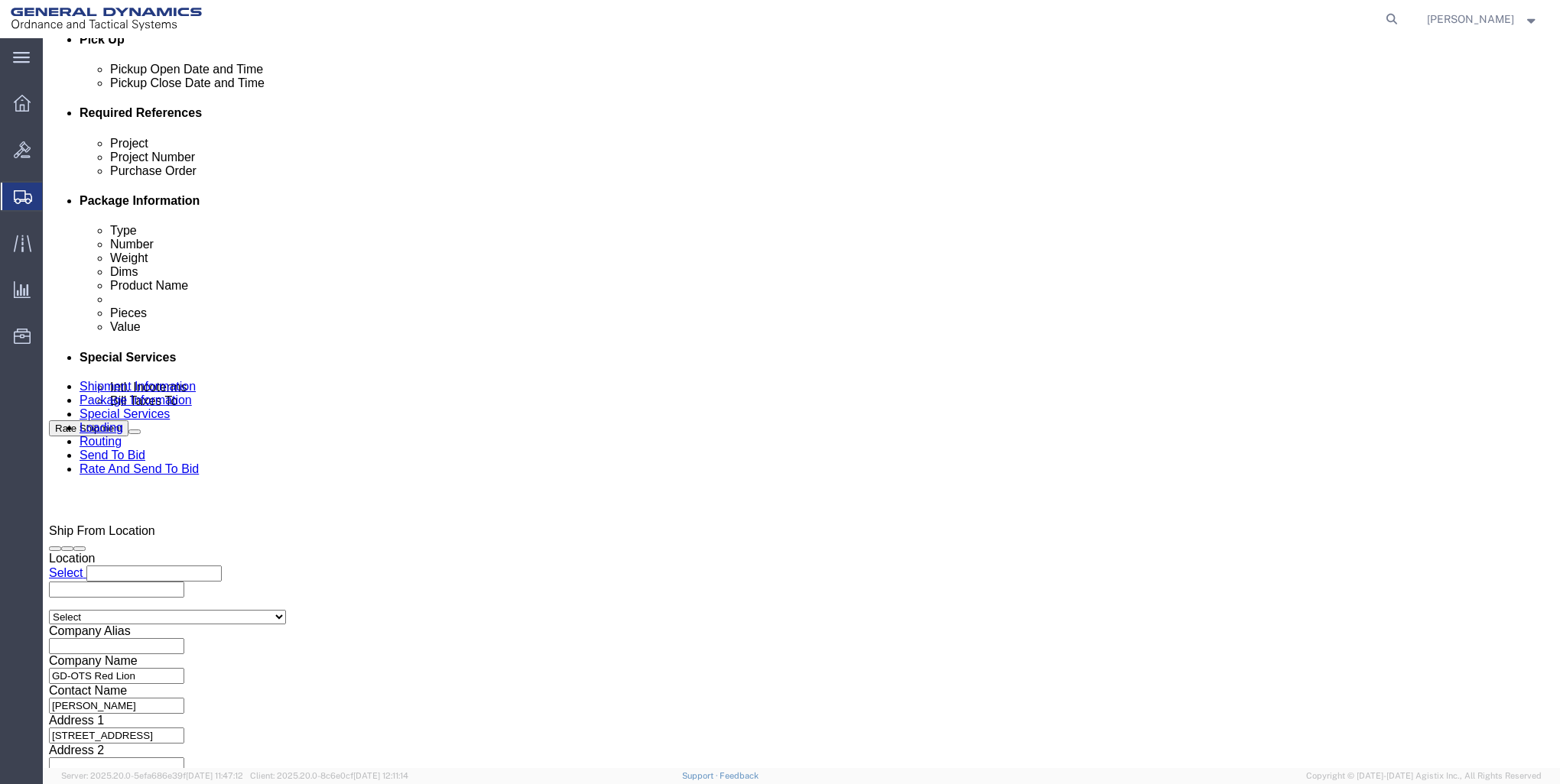
type input "888-222-3333"
click div "Oct 07 2025 12:00 AM"
click input "3:00 PM"
click input "9:00 PM"
type input "9:00 AM"
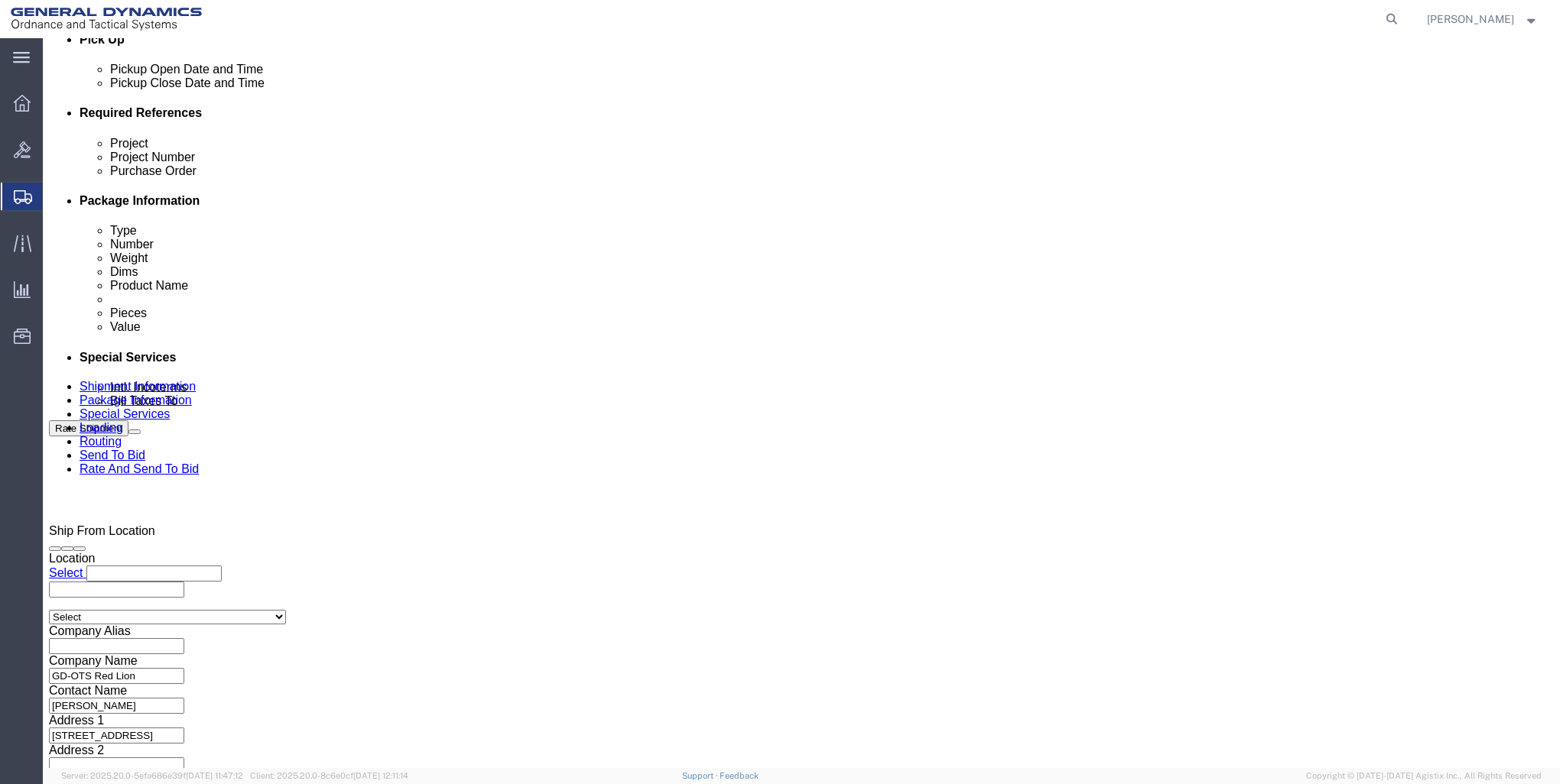
click button "Apply"
click input "text"
type input "30100301"
click input "text"
type input "30100301"
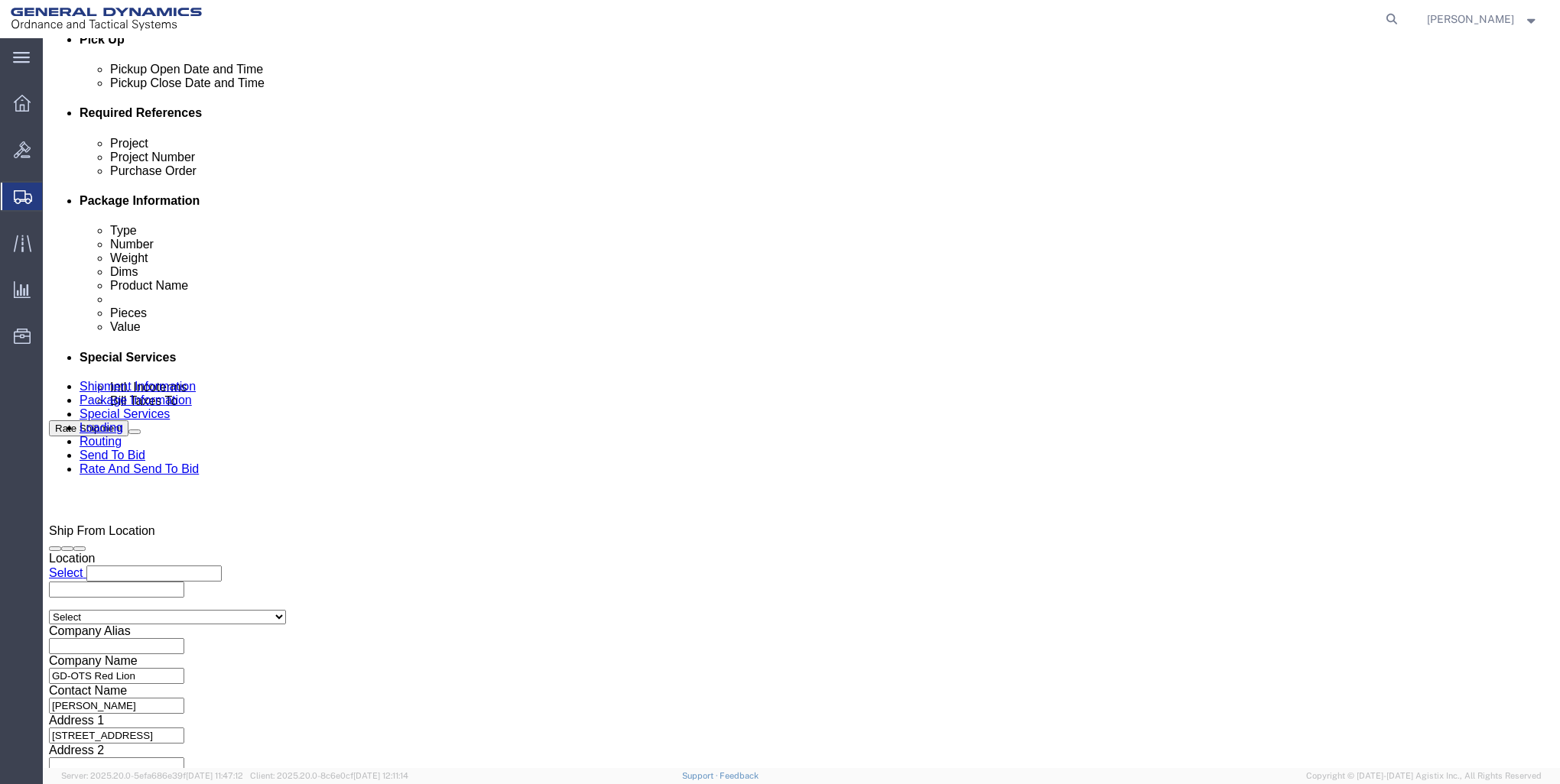
click input "30100301"
type input "3"
click input "text"
type input "9000"
click input "text"
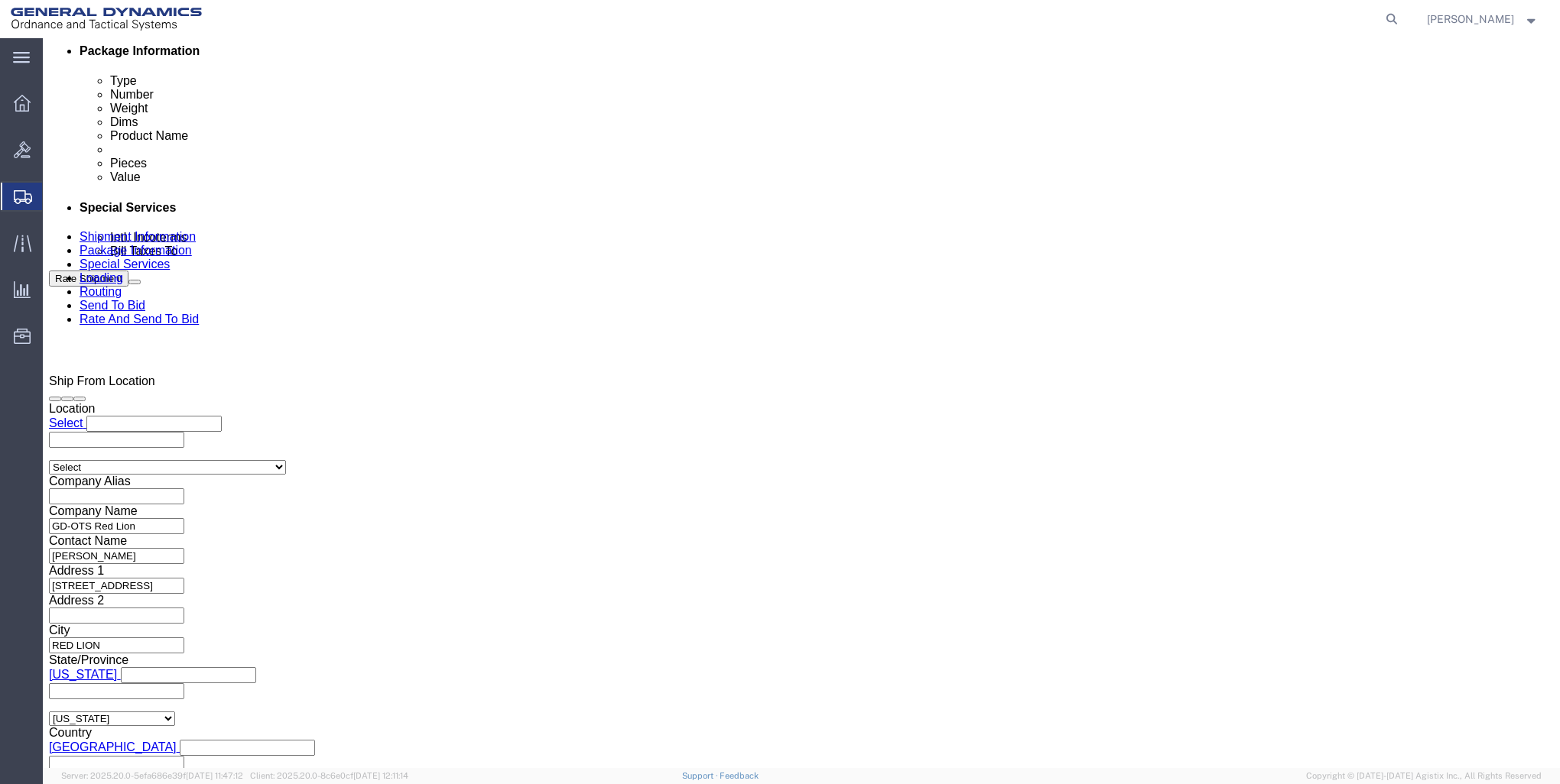
scroll to position [841, 0]
click input "text"
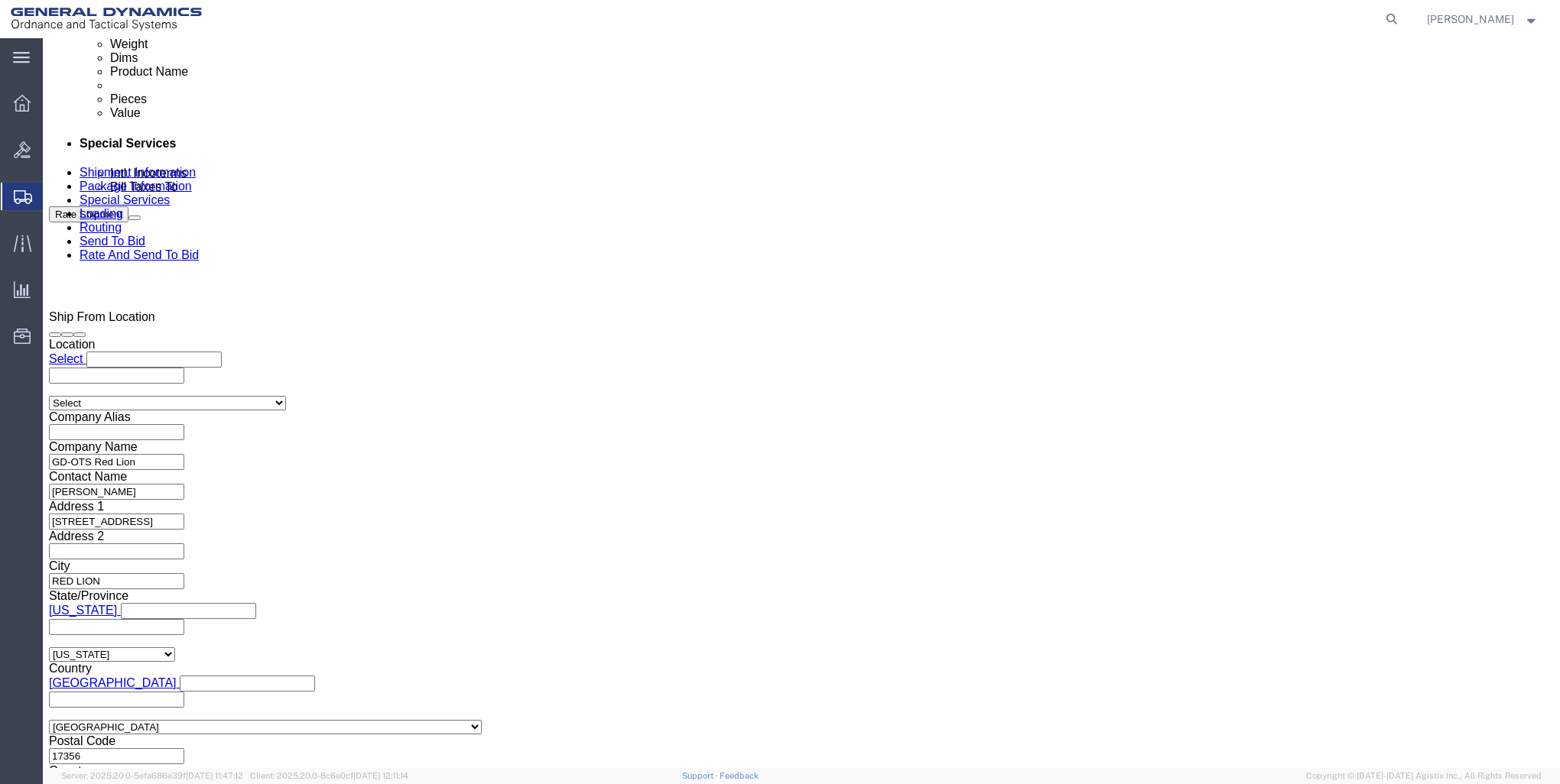
scroll to position [902, 0]
type input "W52P1J-22-C-0023"
click button "Continue"
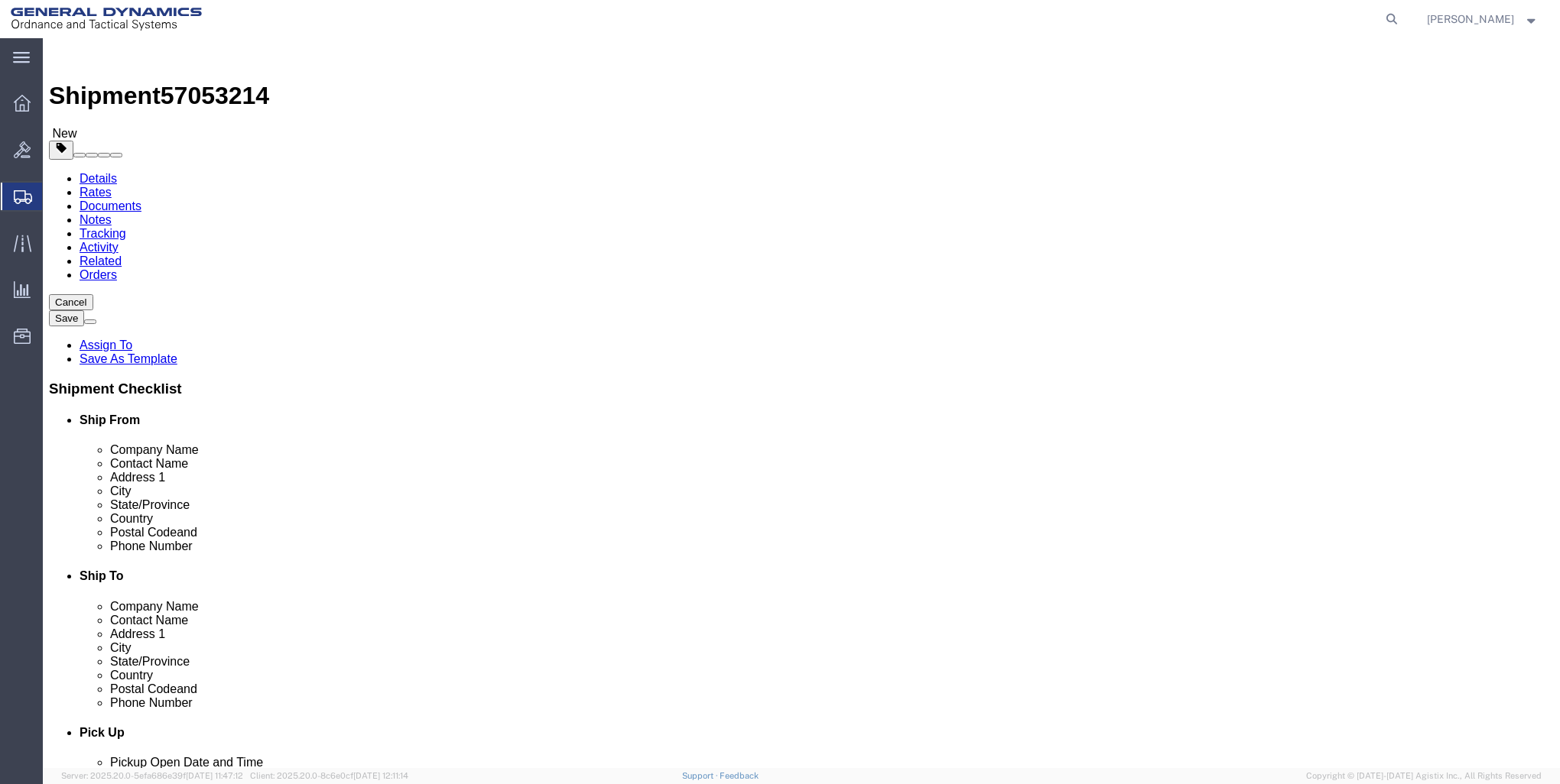
click select "Select Bale(s) Basket(s) Bolt(s) Bottle(s) Buckets Bulk Bundle(s) Can(s) Cardbo…"
select select "CRAT"
click select "Select Bale(s) Basket(s) Bolt(s) Bottle(s) Buckets Bulk Bundle(s) Can(s) Cardbo…"
click input "1"
type input "17"
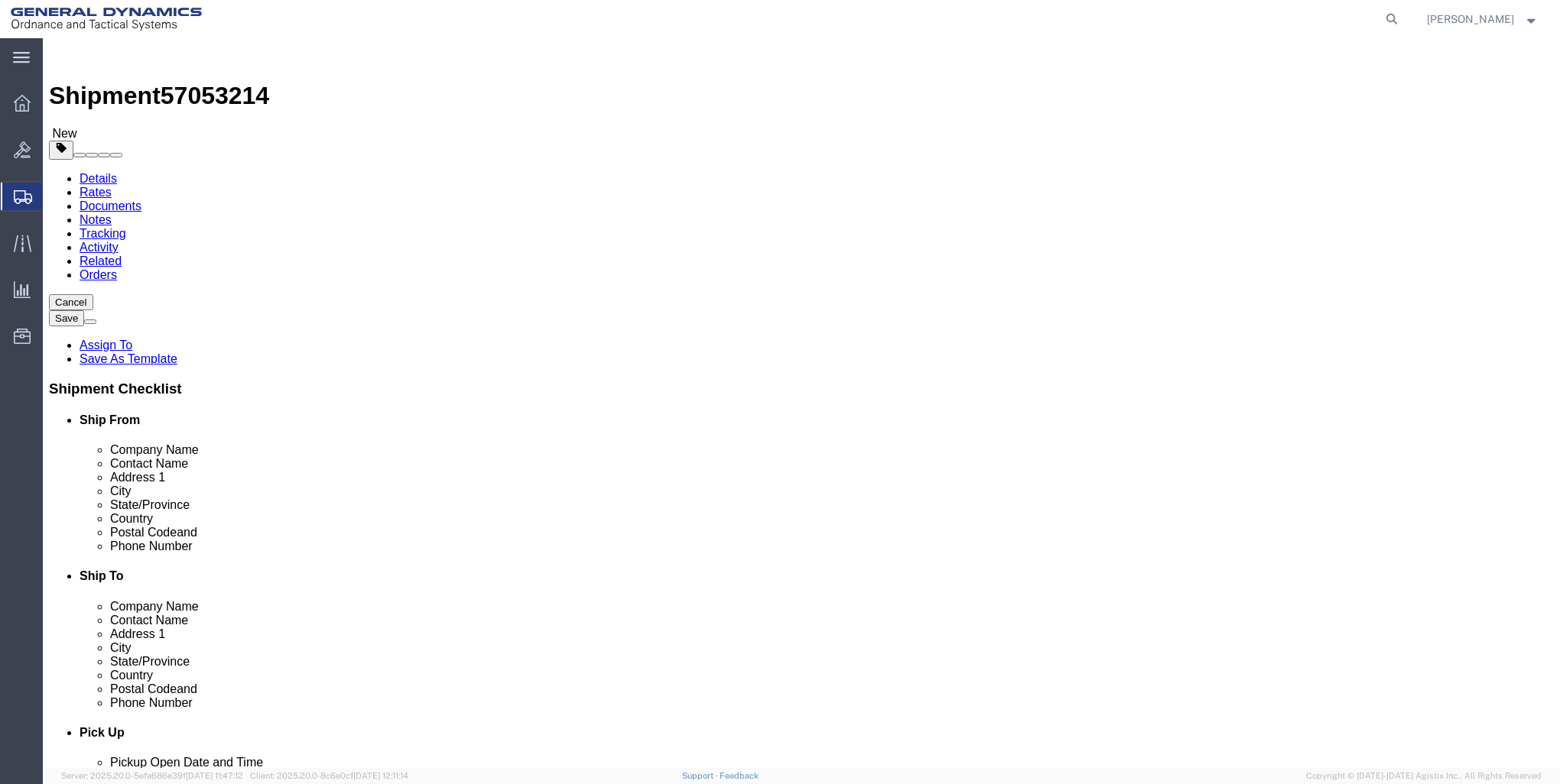
click input "text"
type input "48"
type input "53"
type input "27"
click input "0.00"
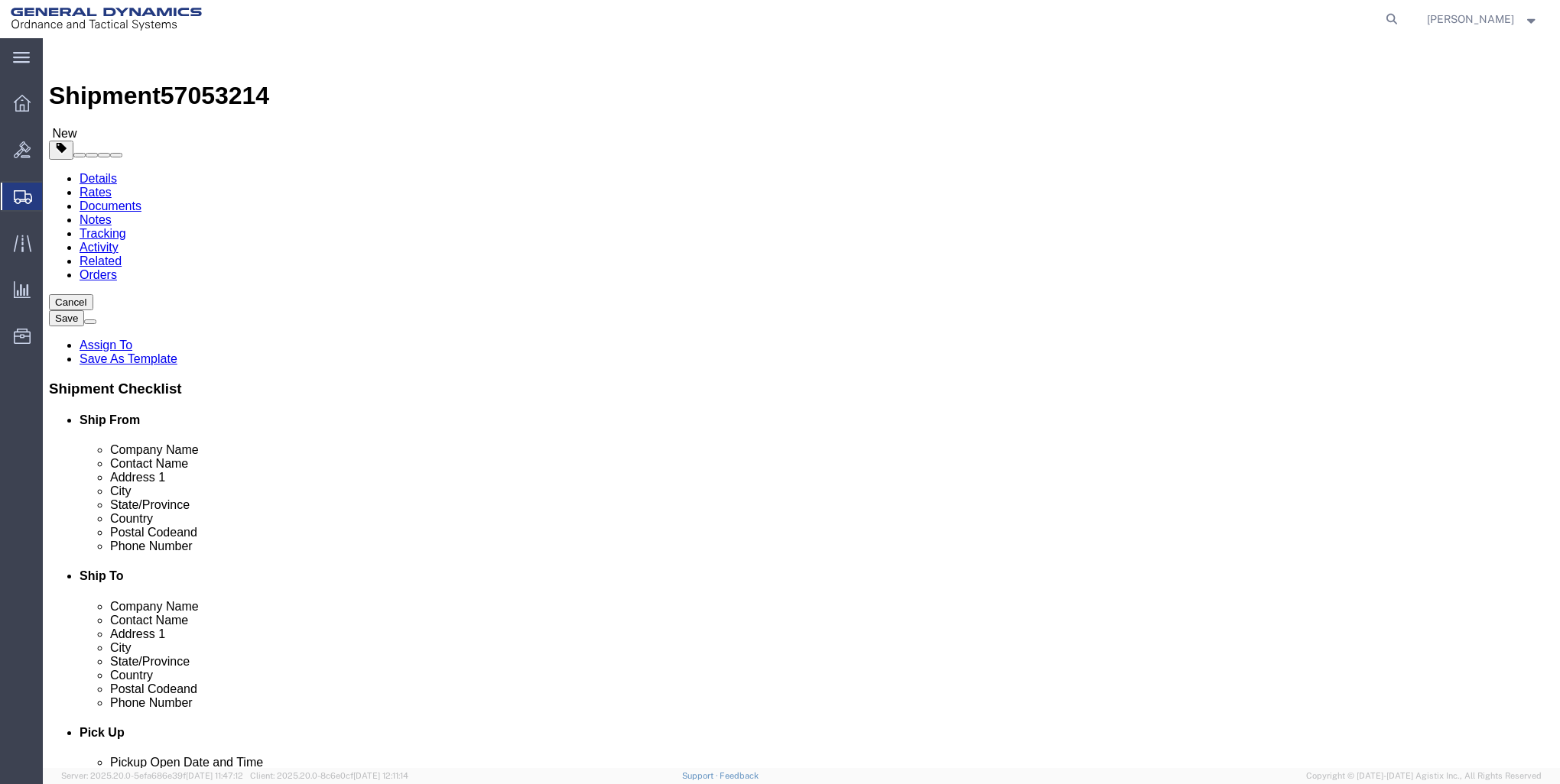
type input "0"
click input "12155"
type input "1"
click input "17"
type input "1"
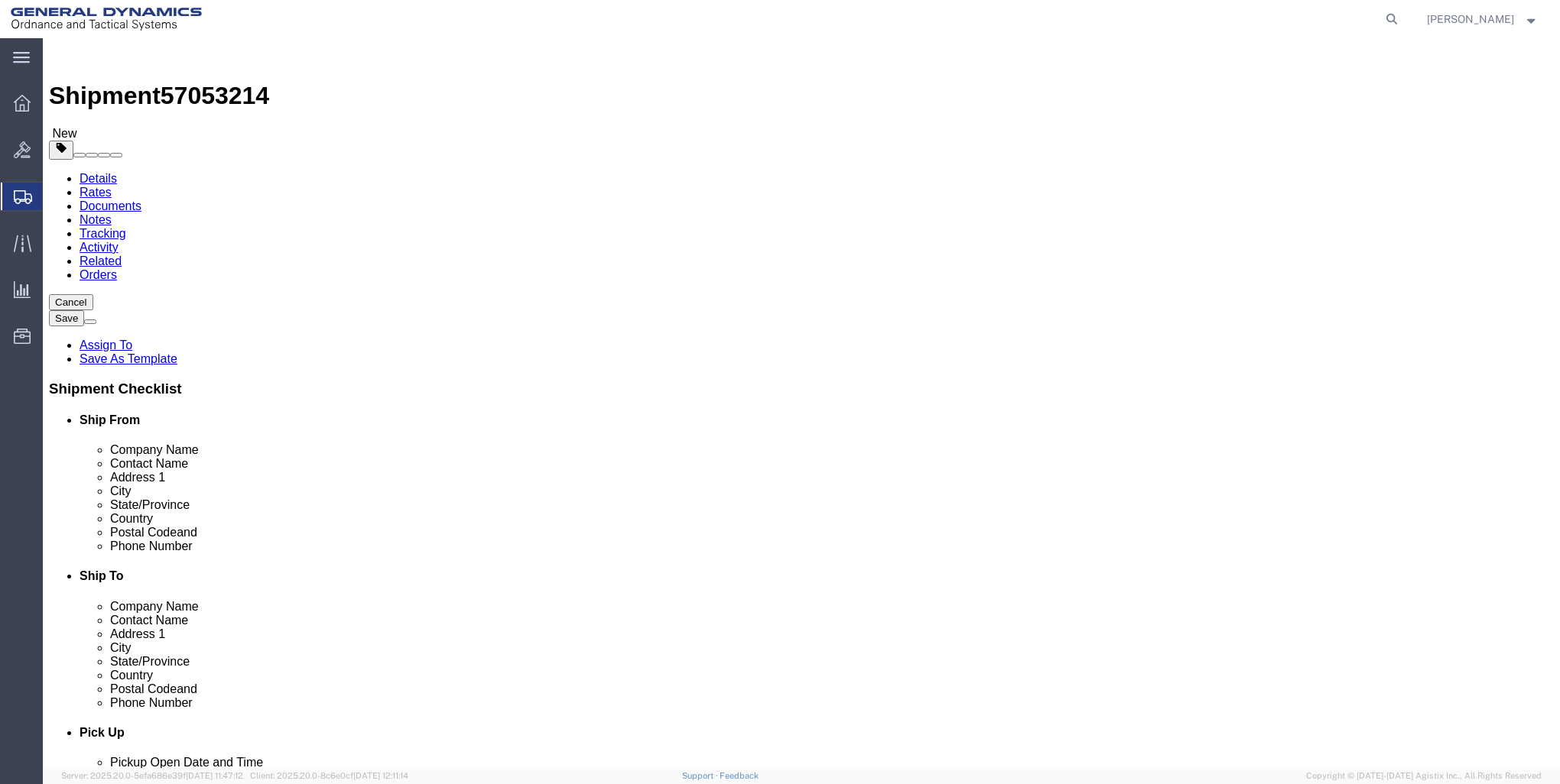
type input "23"
click input "text"
type input "42550"
click link "Add Content"
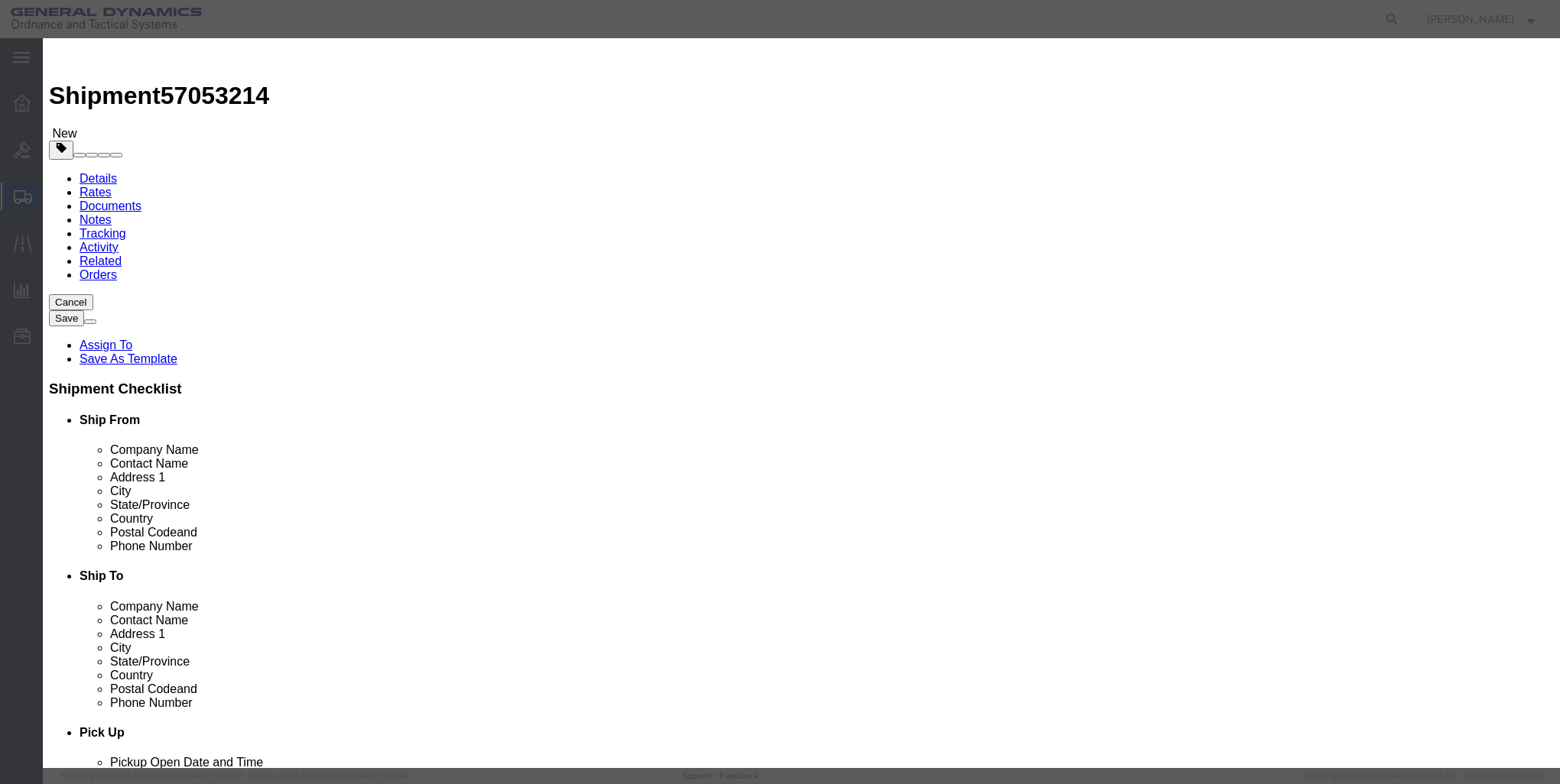
click input "text"
type input "M1002 PSA"
select select "US"
click input "0"
type input "1656"
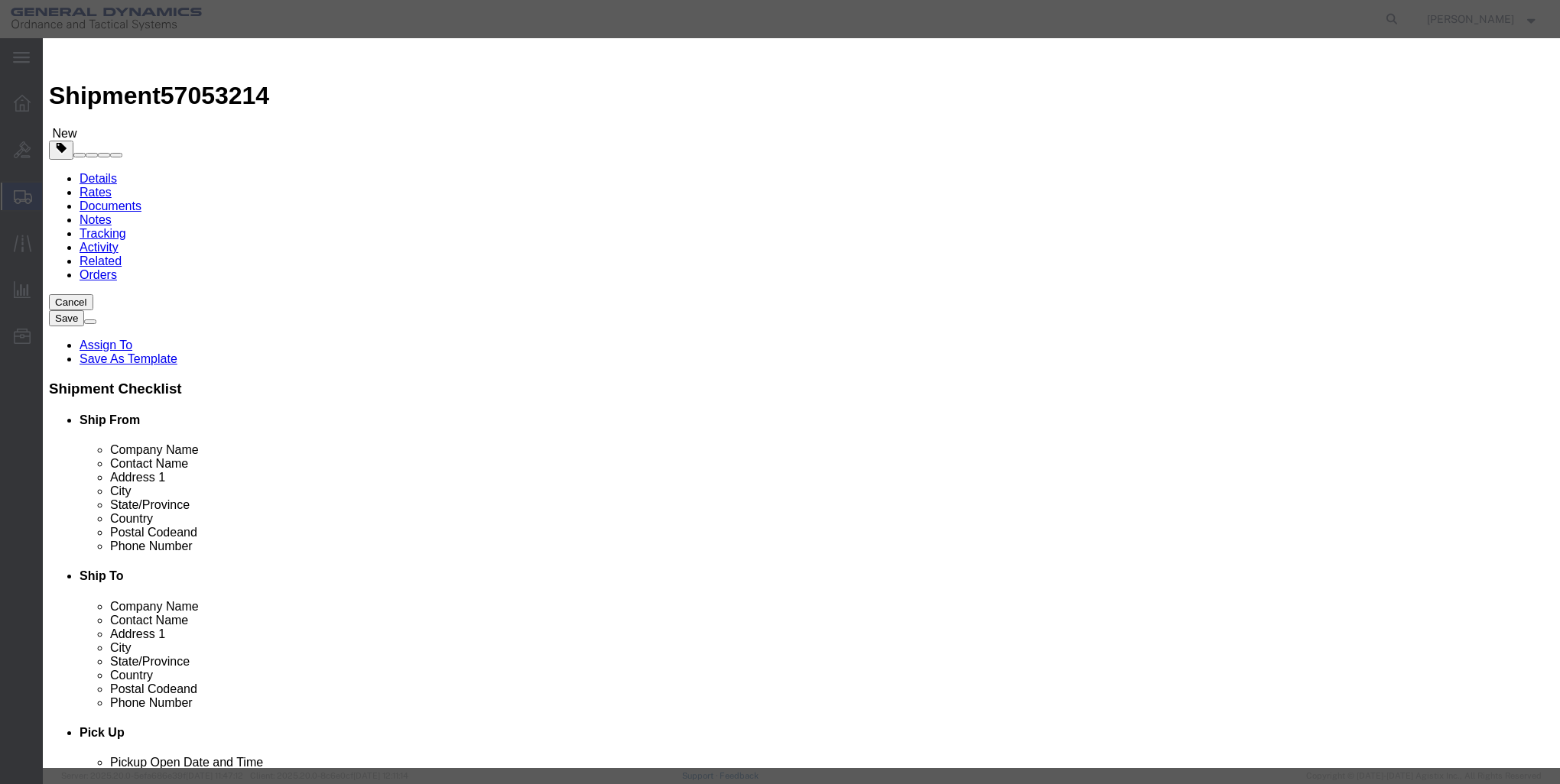
click input "text"
type input "1"
click select "Select 50 55 60 65 70 85 92.5 100 125 175 250 300 400"
select select "85"
click select "Select 50 55 60 65 70 85 92.5 100 125 175 250 300 400"
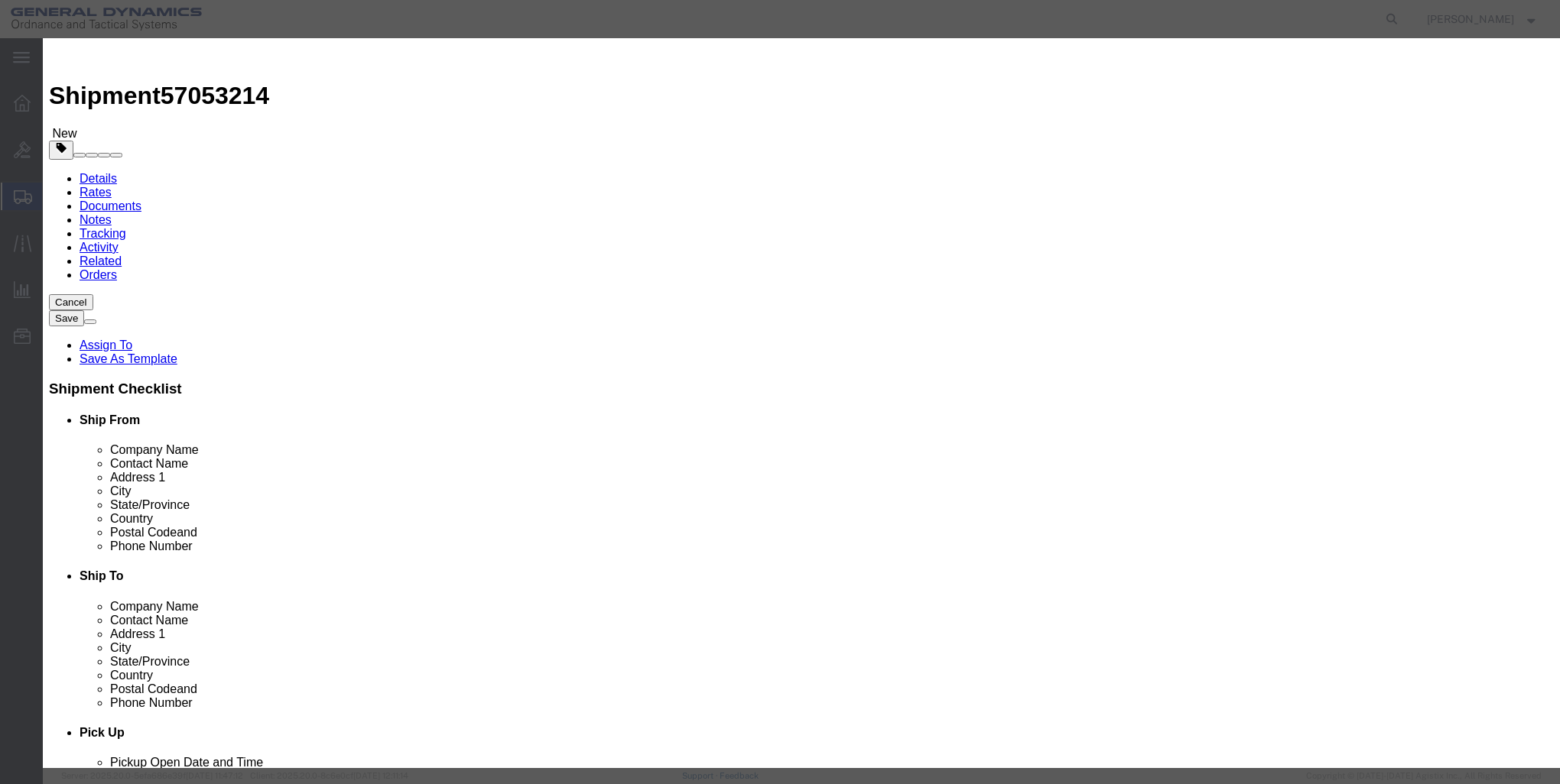
click button "Save & Close"
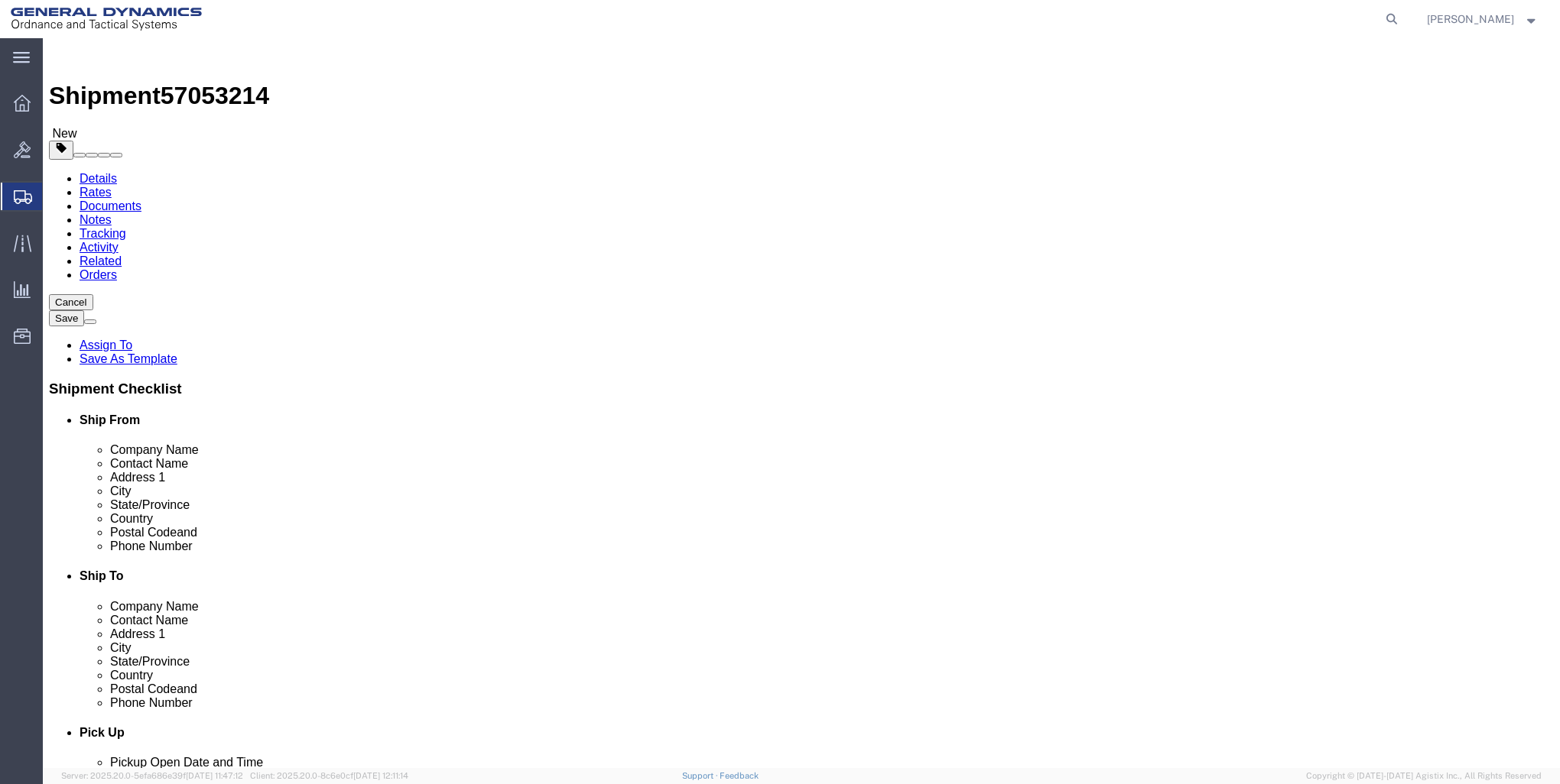
click link "Details"
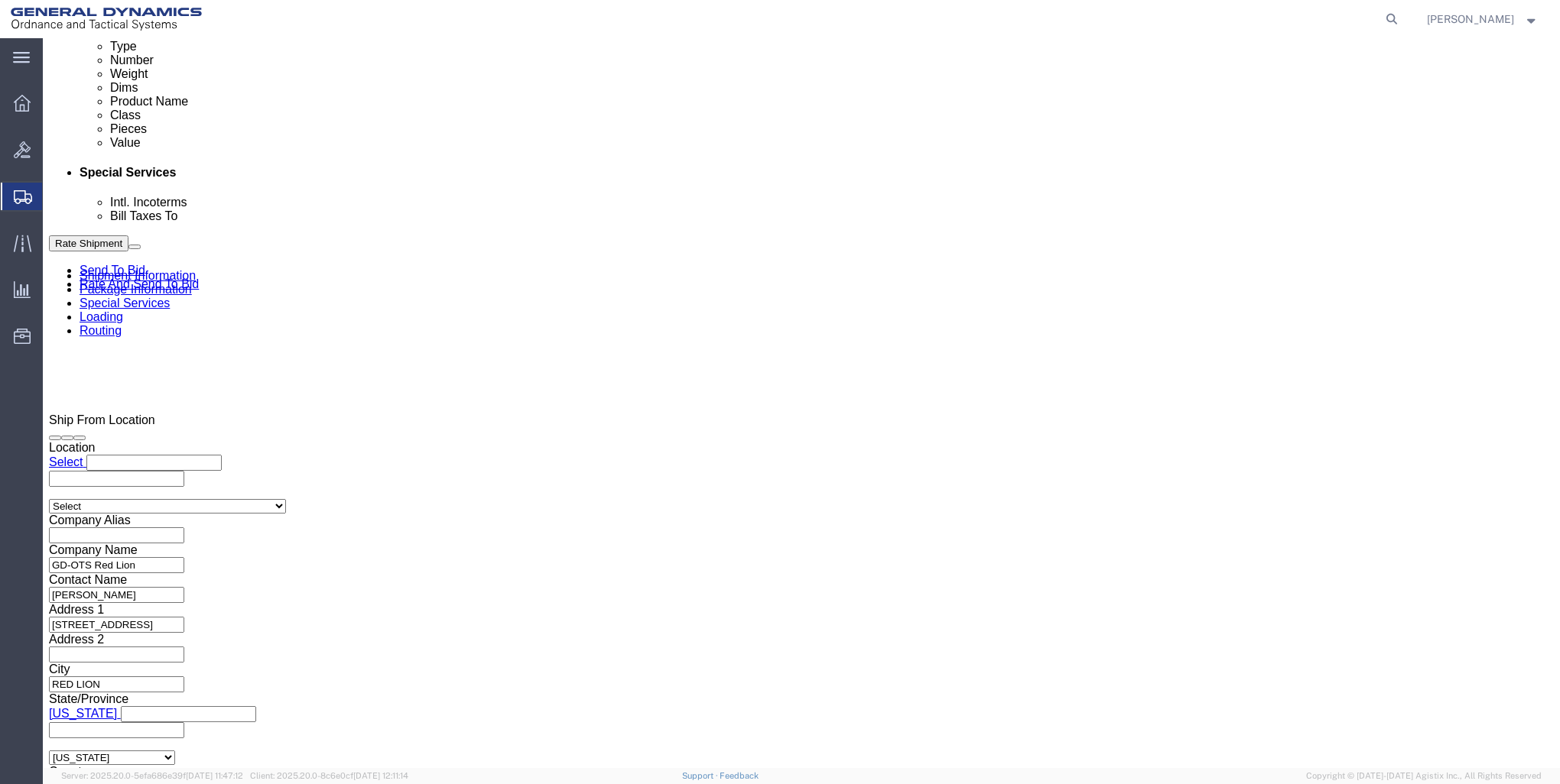
scroll to position [822, 0]
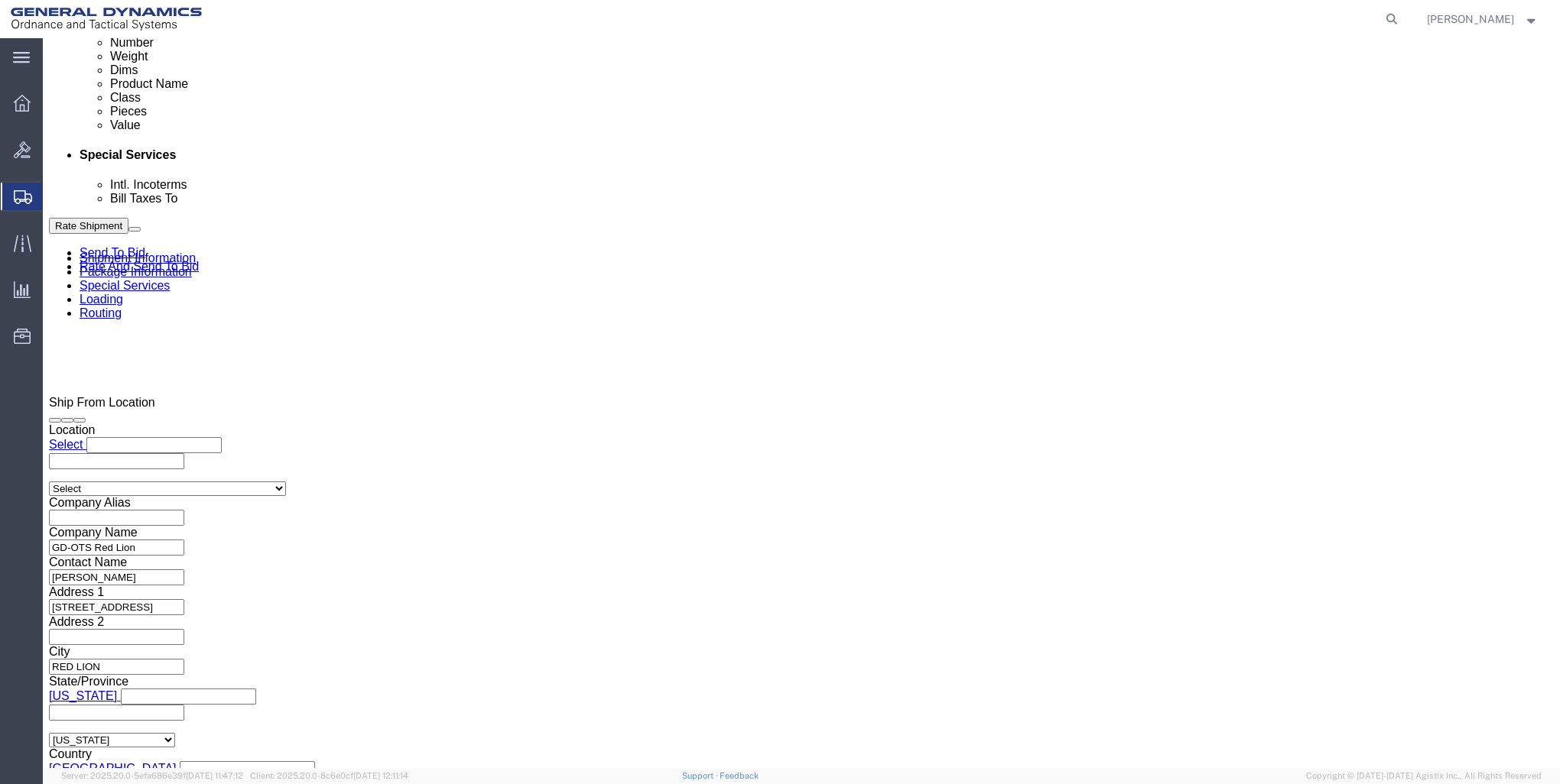
click button "Continue"
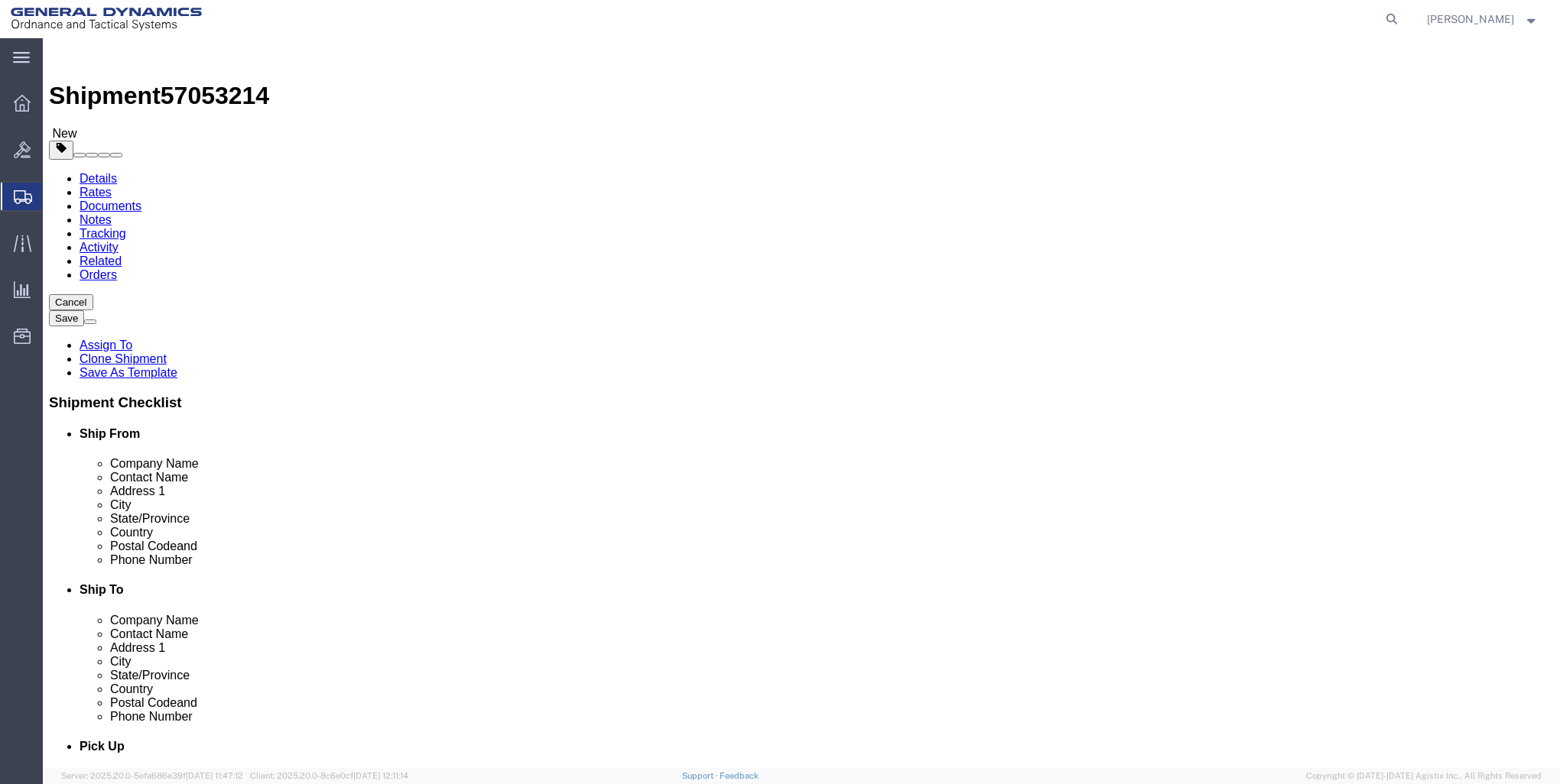
click button "Continue"
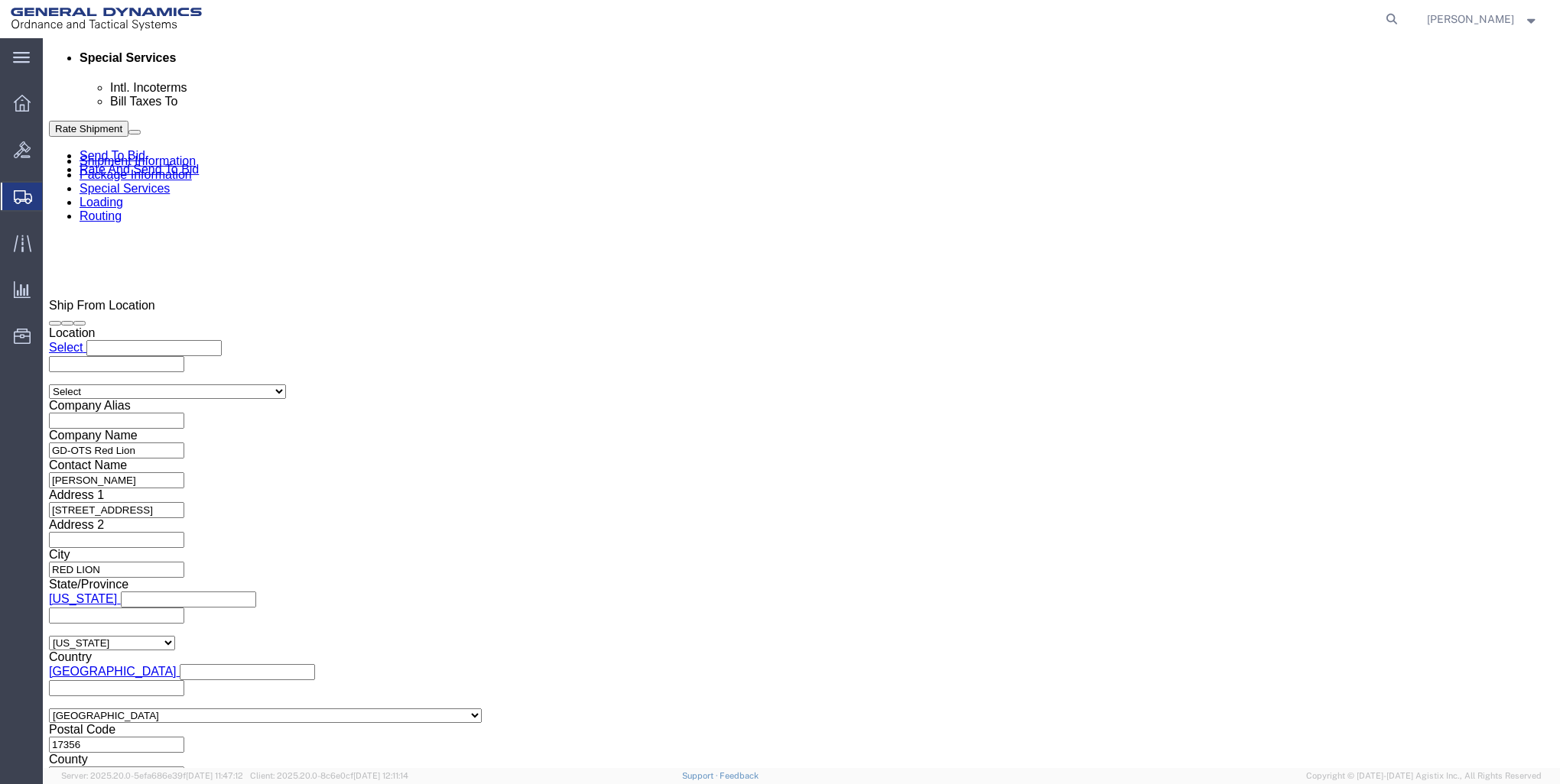
scroll to position [917, 0]
click input "BOL"
checkbox input "true"
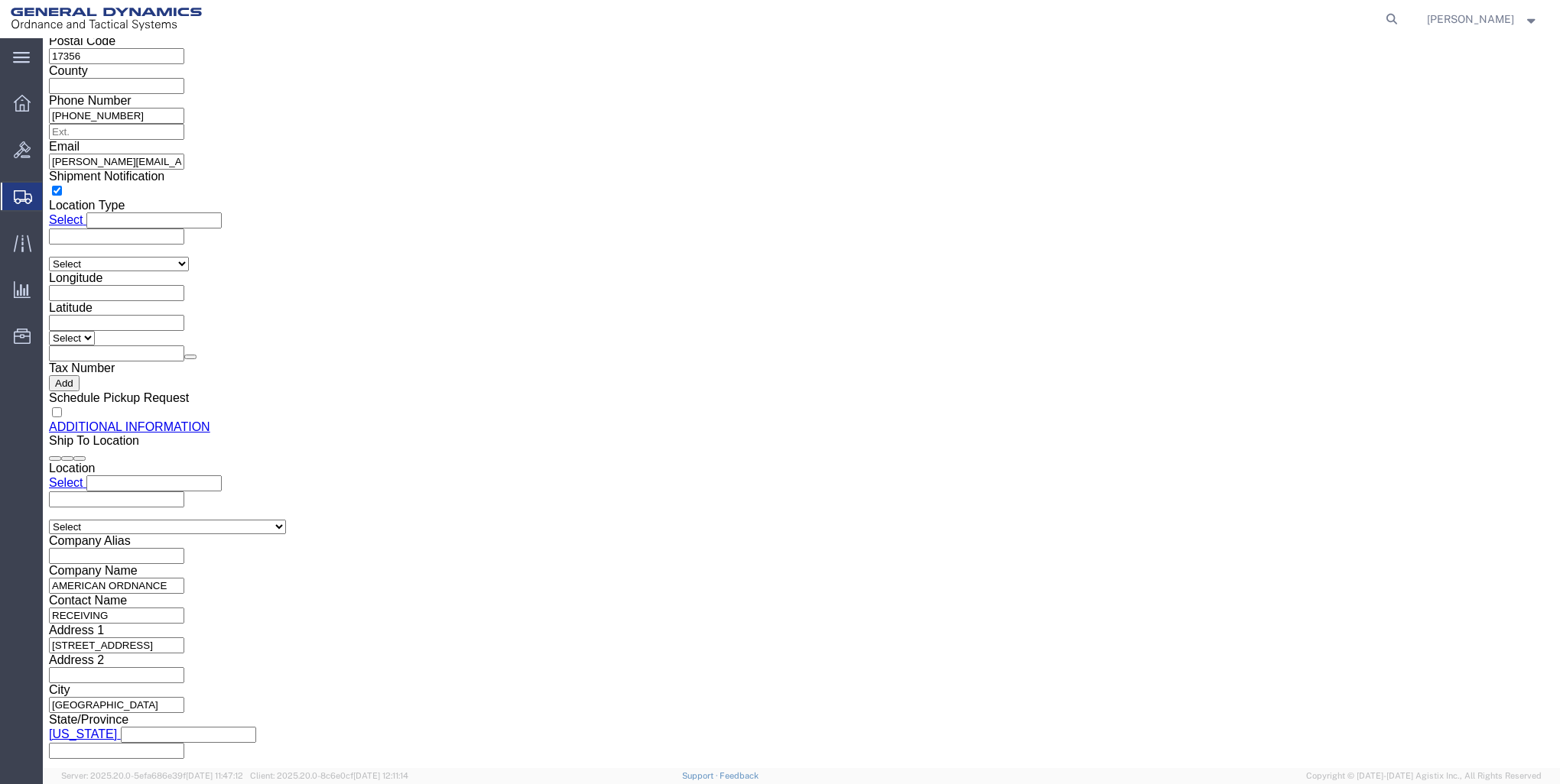
scroll to position [1756, 0]
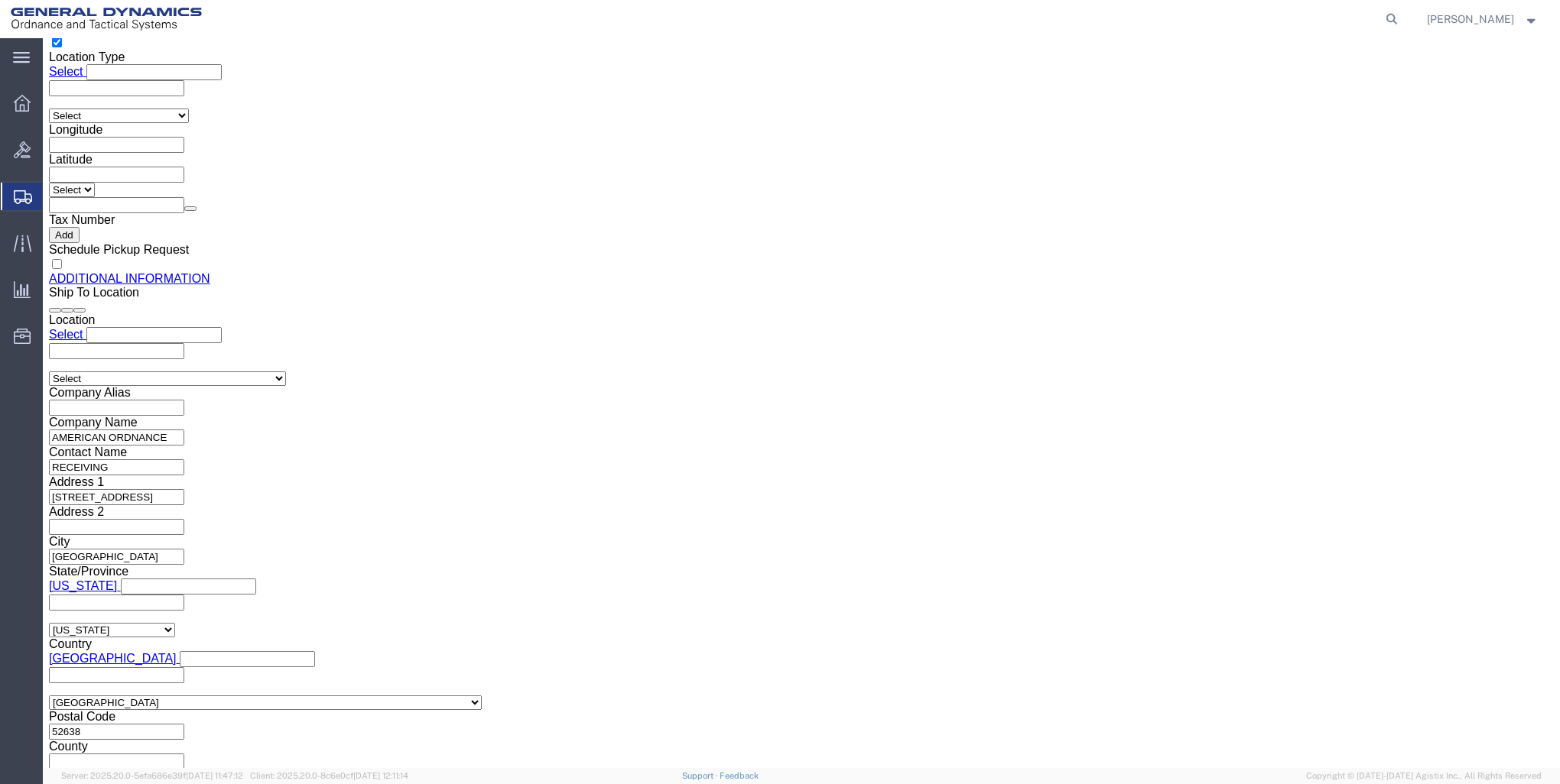
click button "Rate Shipment"
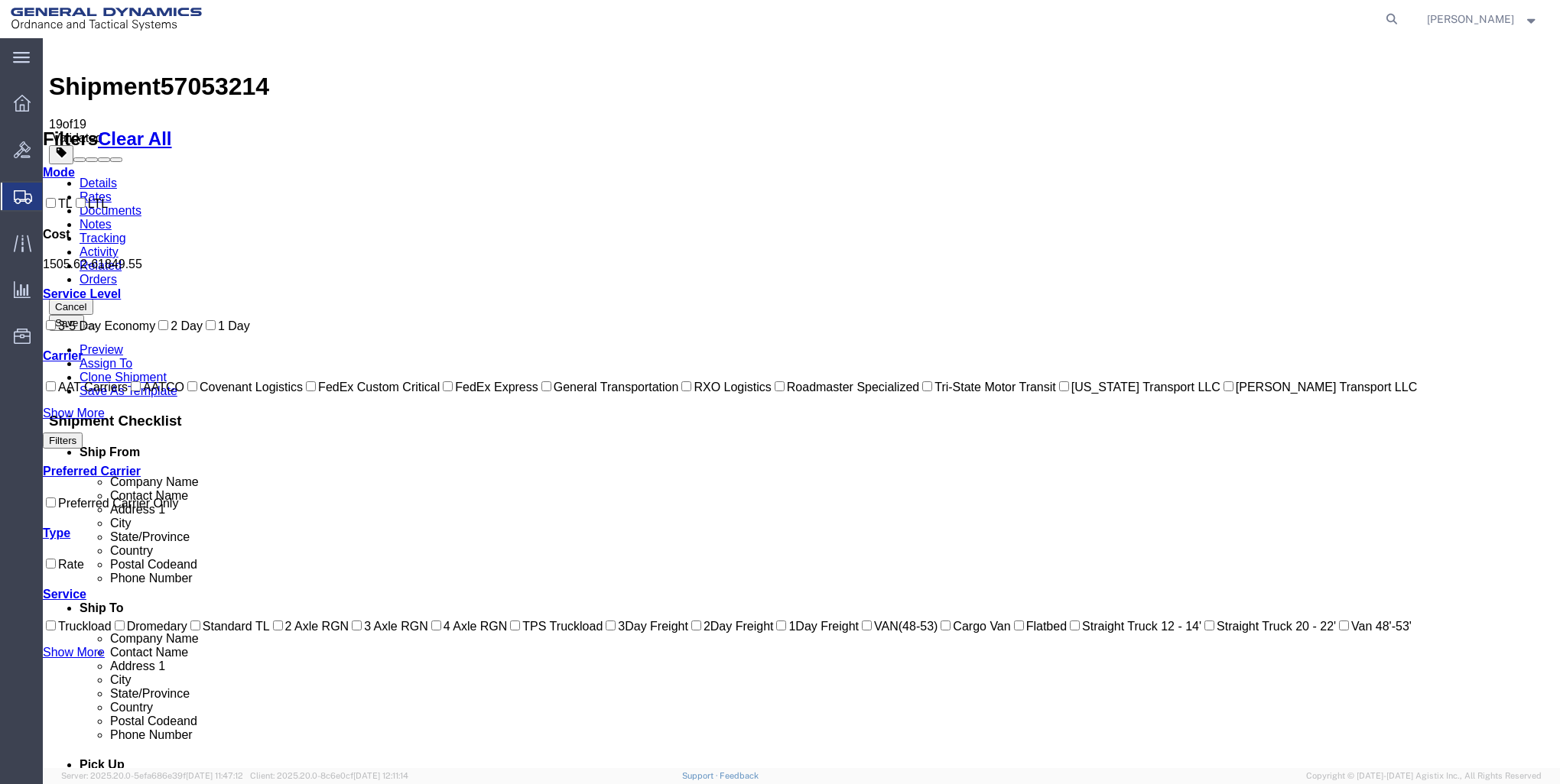
scroll to position [0, 0]
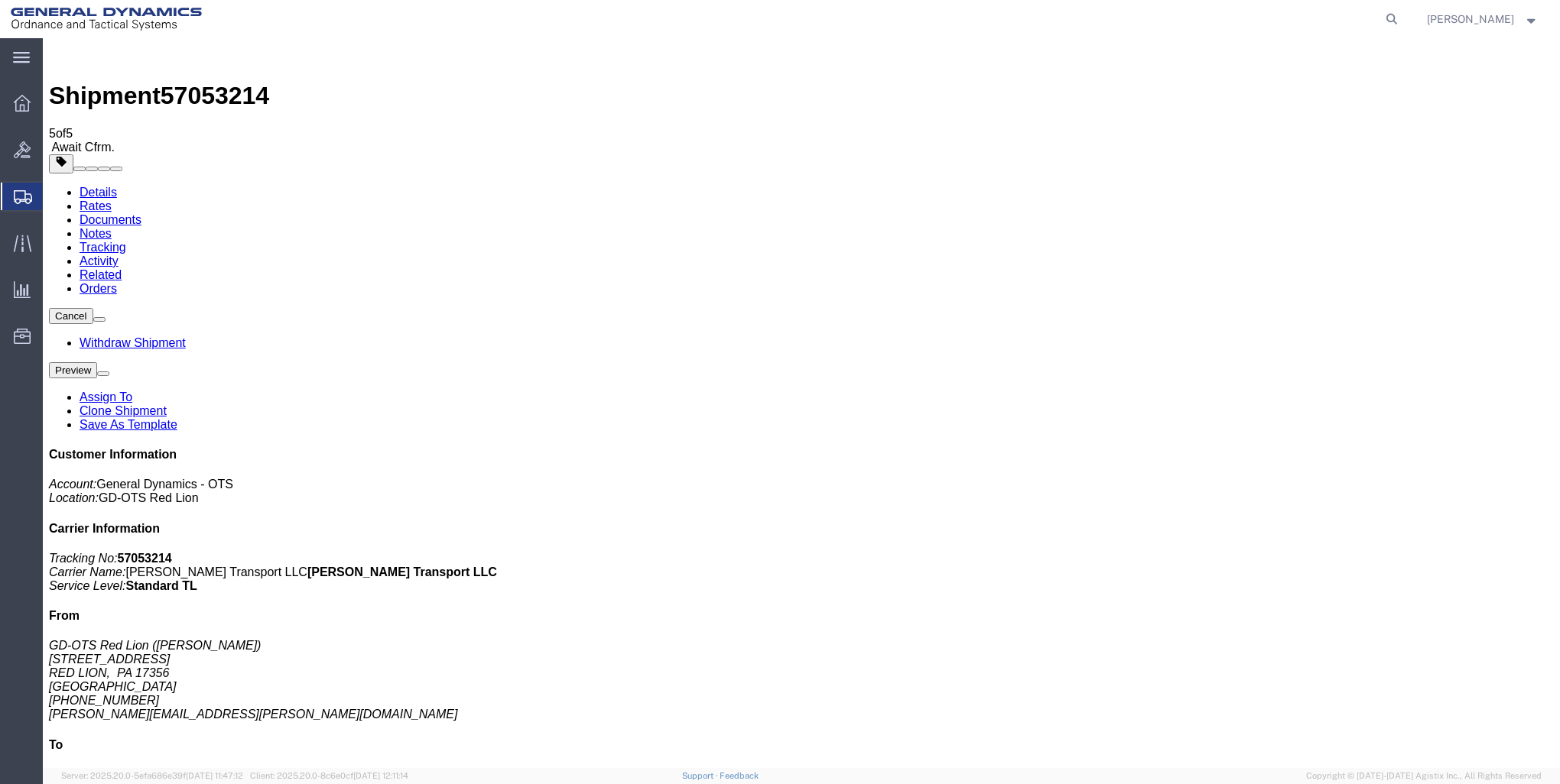
click at [24, 96] on icon at bounding box center [22, 103] width 17 height 17
